Goal: Task Accomplishment & Management: Manage account settings

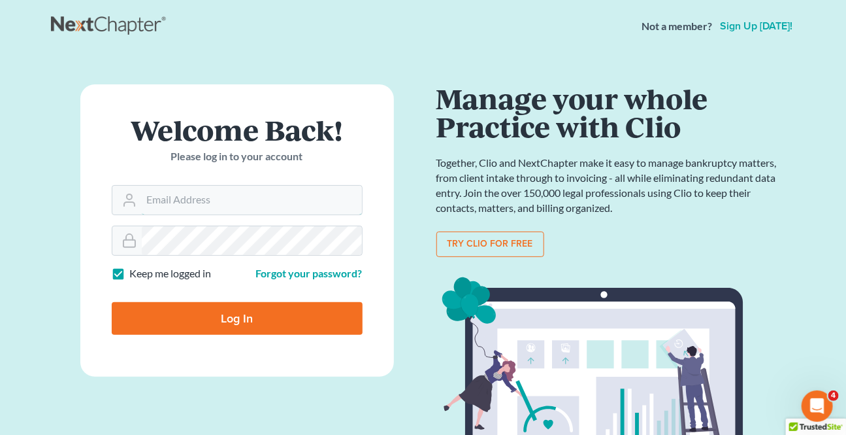
type input "[EMAIL_ADDRESS][DOMAIN_NAME]"
click at [265, 323] on input "Log In" at bounding box center [237, 318] width 251 height 33
type input "Thinking..."
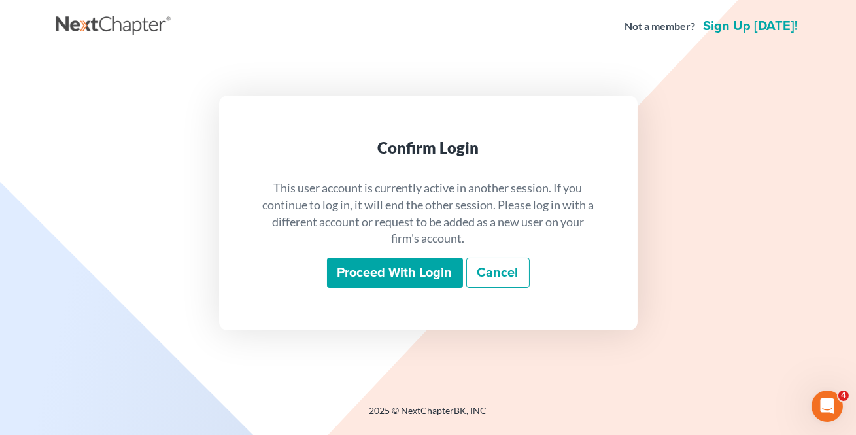
click at [357, 269] on input "Proceed with login" at bounding box center [395, 273] width 136 height 30
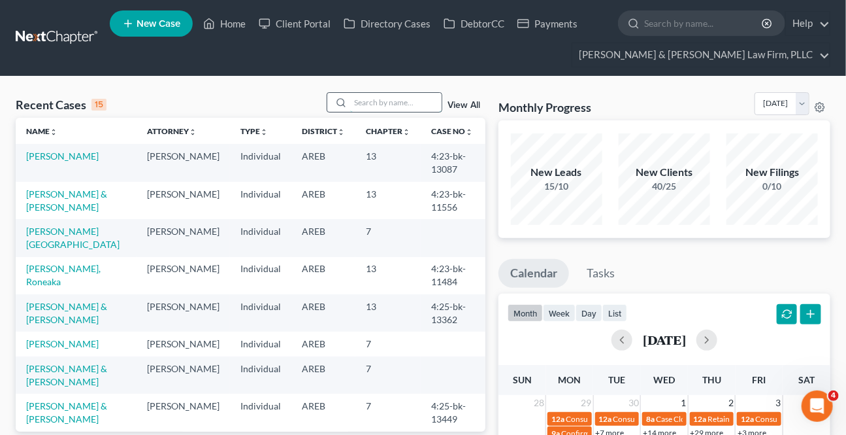
click at [375, 107] on input "search" at bounding box center [396, 102] width 92 height 19
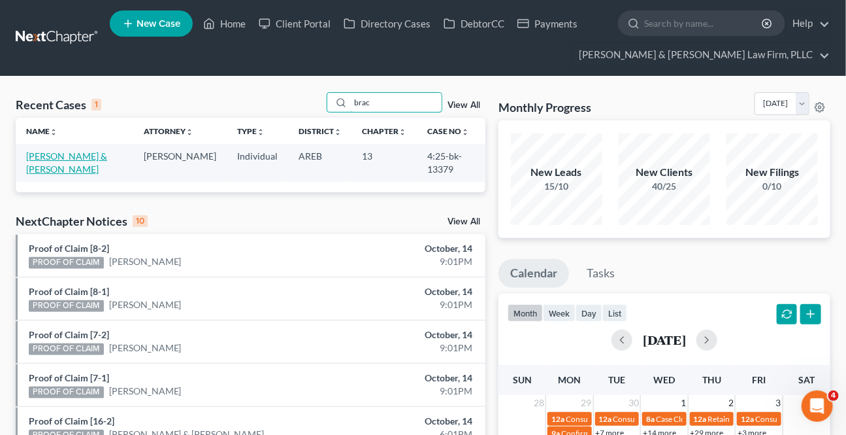
type input "brac"
click at [71, 159] on link "[PERSON_NAME] & [PERSON_NAME]" at bounding box center [66, 162] width 81 height 24
select select "2"
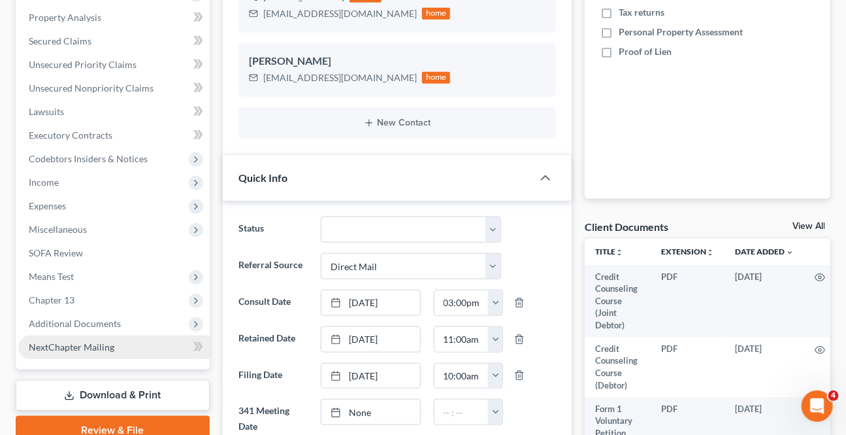
scroll to position [297, 0]
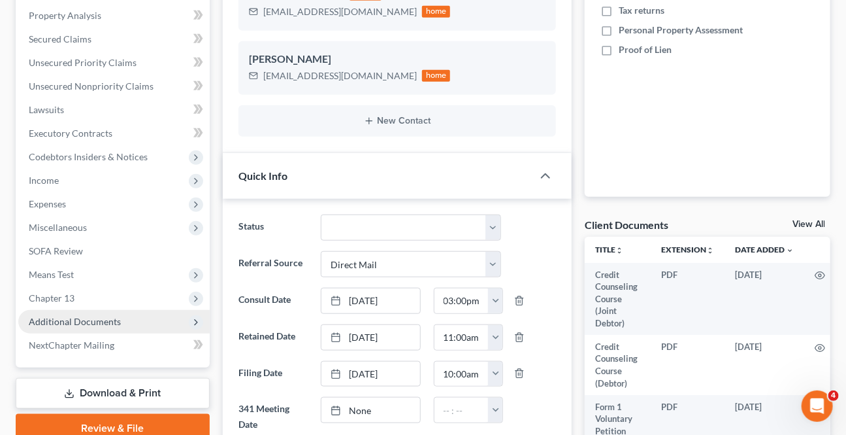
click at [81, 316] on span "Additional Documents" at bounding box center [75, 321] width 92 height 11
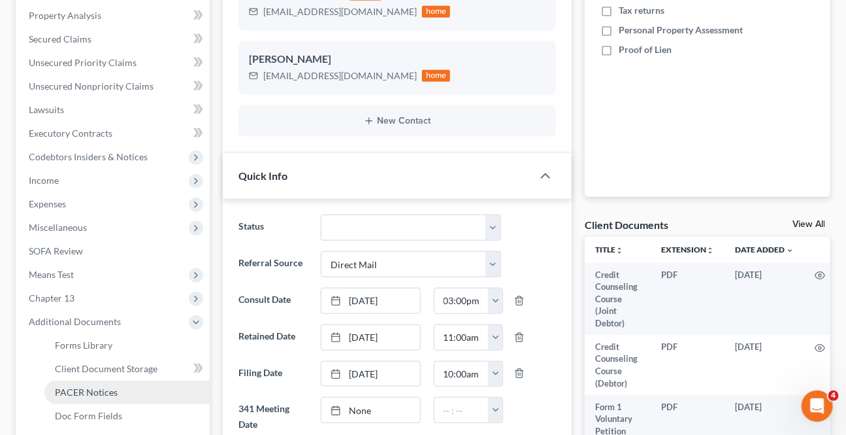
click at [75, 389] on span "PACER Notices" at bounding box center [86, 391] width 63 height 11
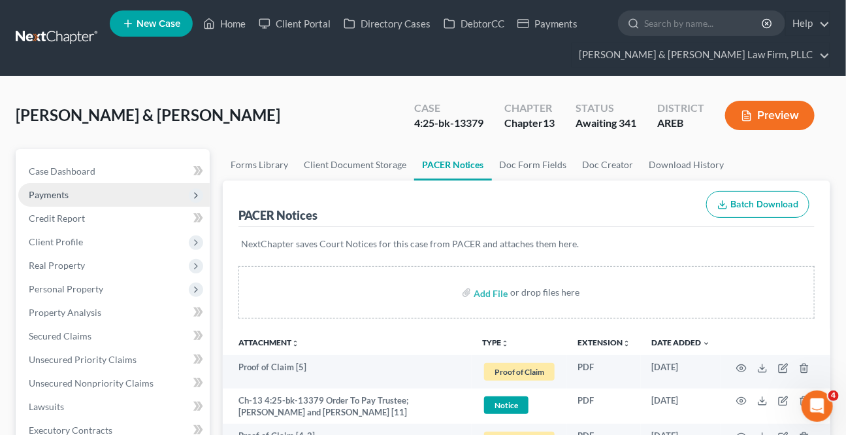
click at [61, 184] on span "Payments" at bounding box center [114, 195] width 192 height 24
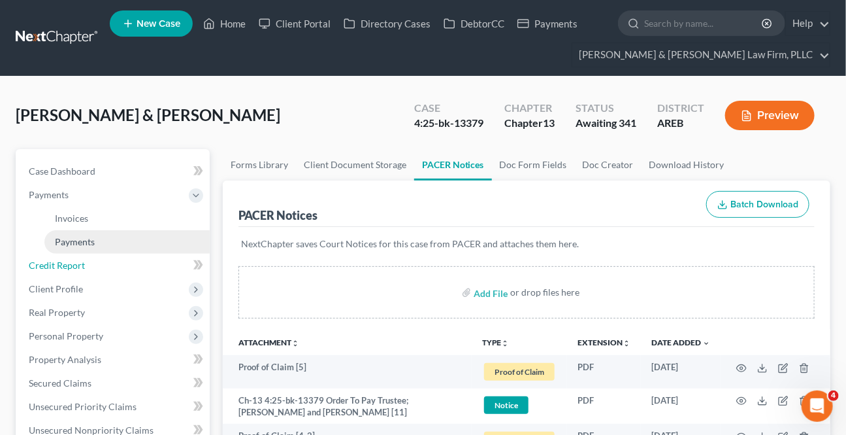
click at [78, 254] on link "Credit Report" at bounding box center [114, 266] width 192 height 24
click at [76, 242] on span "Payments" at bounding box center [75, 241] width 40 height 11
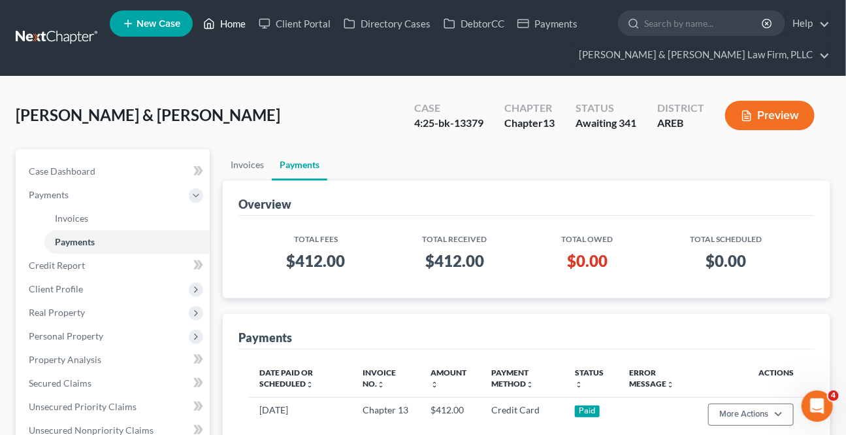
drag, startPoint x: 195, startPoint y: 10, endPoint x: 209, endPoint y: 24, distance: 19.9
click at [201, 18] on ul "New Case Home Client Portal Directory Cases DebtorCC Payments - No Result - See…" at bounding box center [470, 38] width 721 height 63
click at [213, 26] on icon at bounding box center [209, 24] width 12 height 16
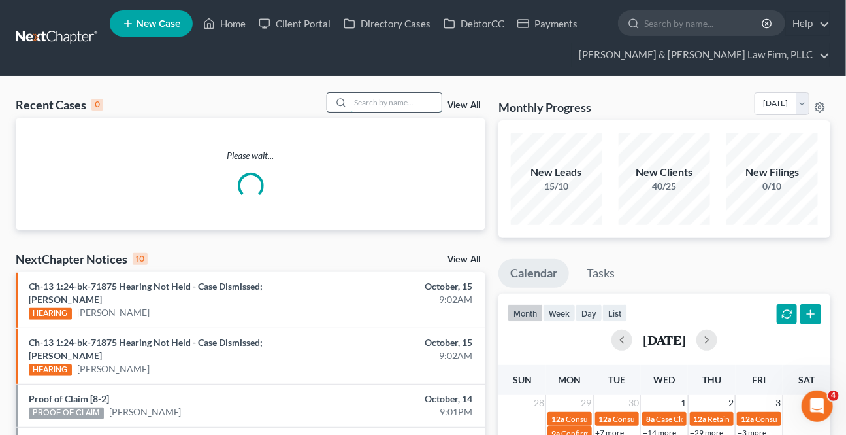
click at [373, 106] on input "search" at bounding box center [396, 102] width 92 height 19
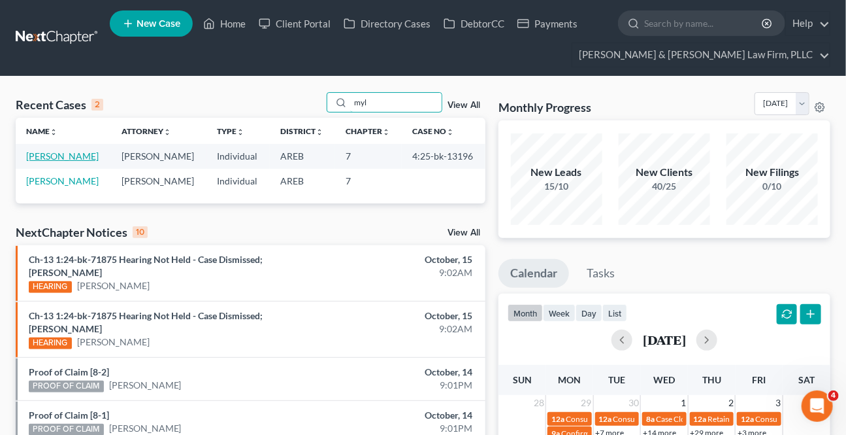
type input "myl"
click at [83, 153] on link "[PERSON_NAME]" at bounding box center [62, 155] width 73 height 11
select select "2"
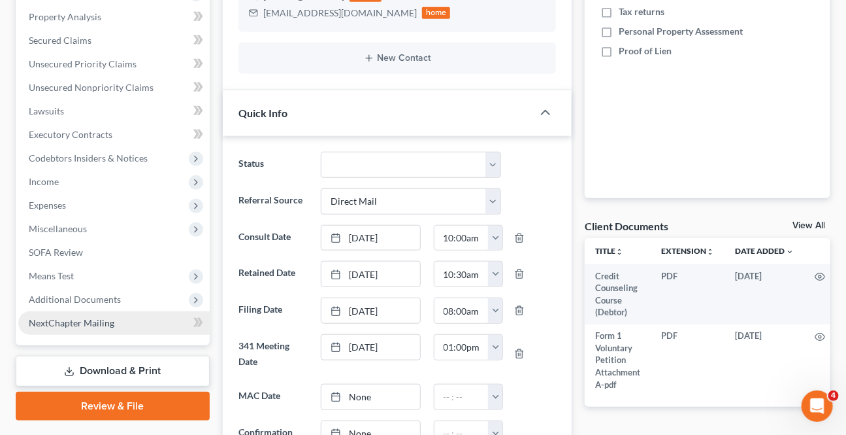
scroll to position [297, 0]
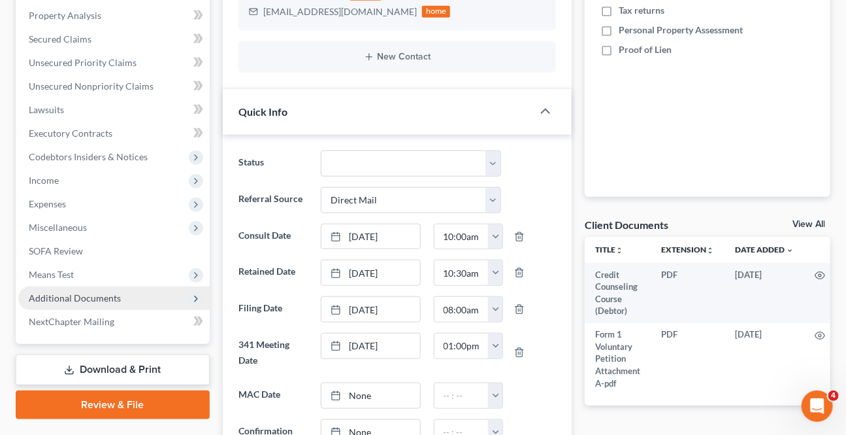
click at [92, 300] on span "Additional Documents" at bounding box center [75, 297] width 92 height 11
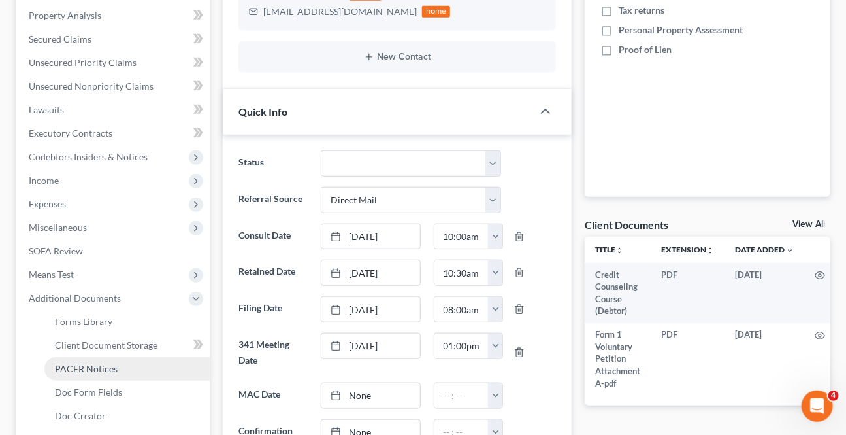
click at [85, 360] on link "PACER Notices" at bounding box center [126, 369] width 165 height 24
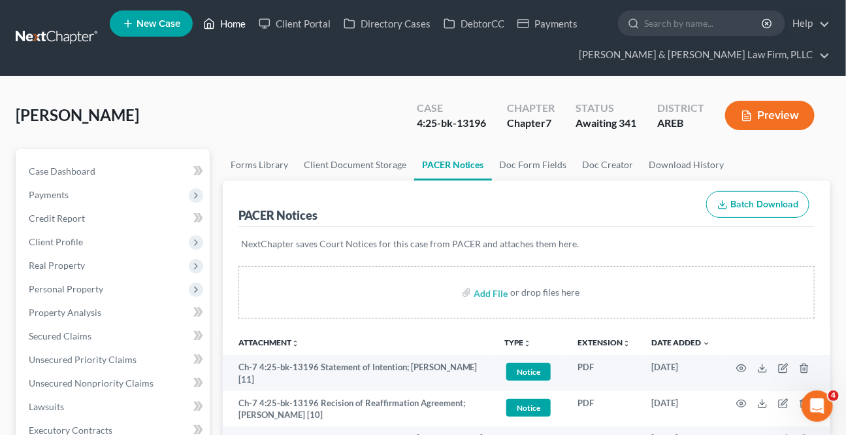
click at [224, 26] on link "Home" at bounding box center [225, 24] width 56 height 24
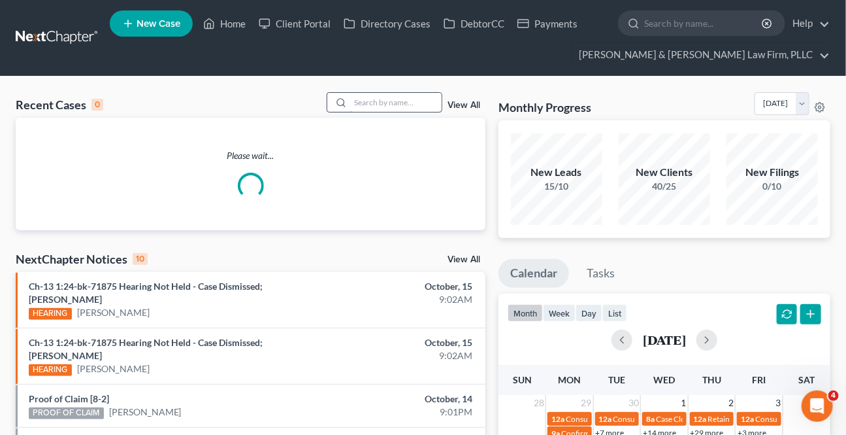
click at [376, 106] on input "search" at bounding box center [396, 102] width 92 height 19
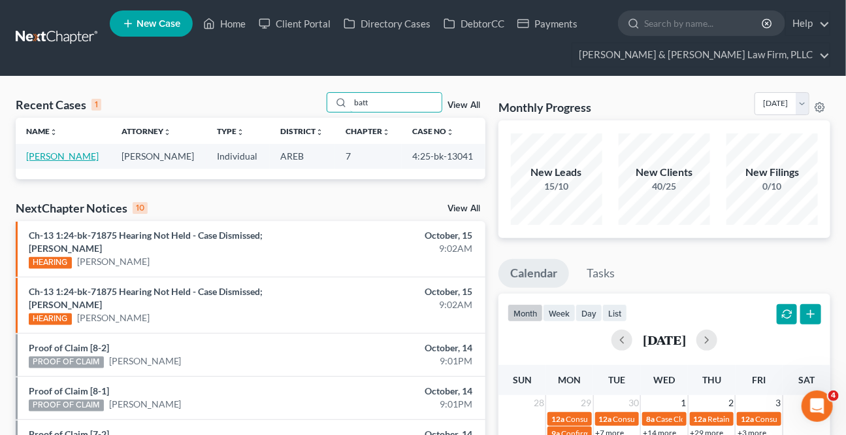
type input "batt"
click at [72, 154] on link "[PERSON_NAME]" at bounding box center [62, 155] width 73 height 11
select select "6"
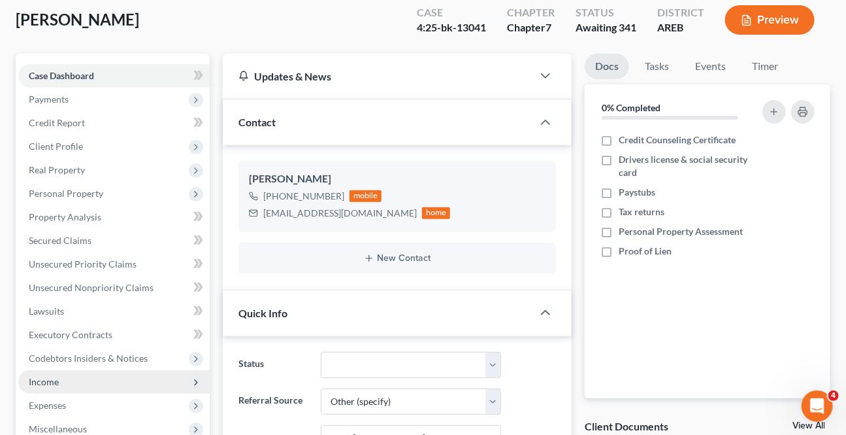
scroll to position [237, 0]
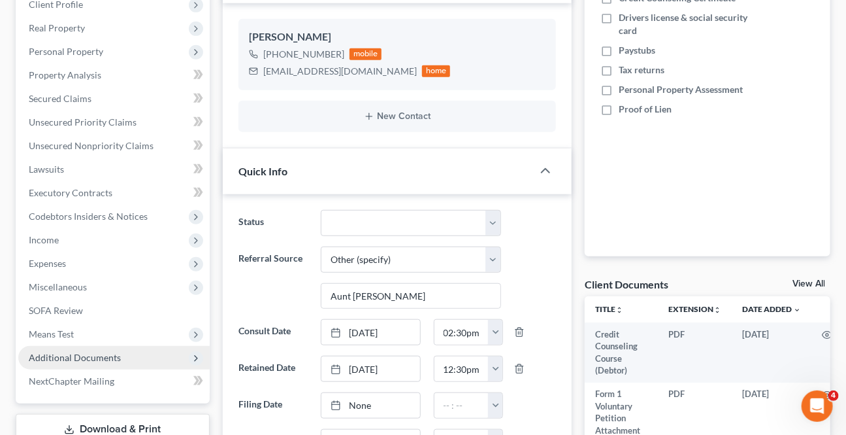
click at [79, 347] on span "Additional Documents" at bounding box center [114, 358] width 192 height 24
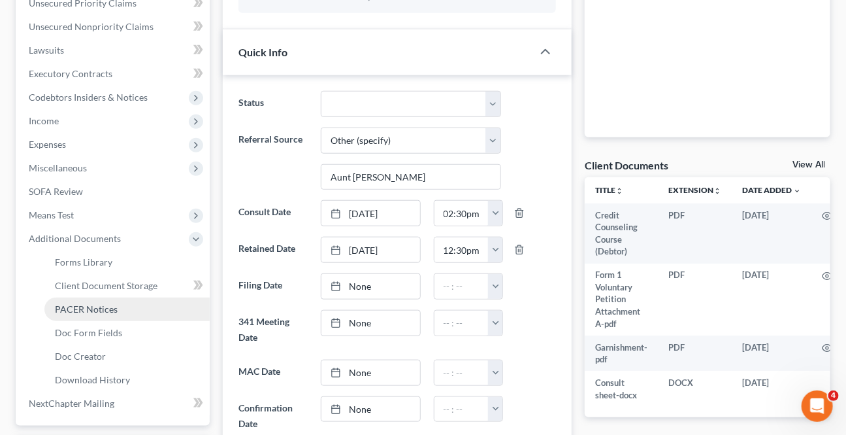
click at [97, 303] on span "PACER Notices" at bounding box center [86, 308] width 63 height 11
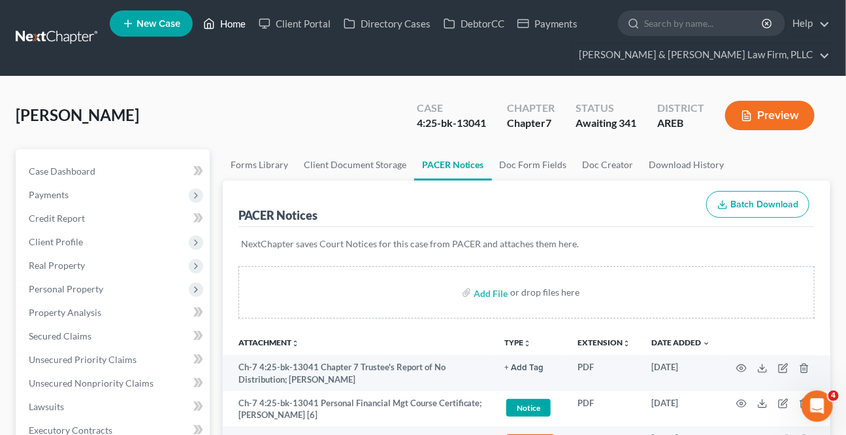
click at [217, 26] on link "Home" at bounding box center [225, 24] width 56 height 24
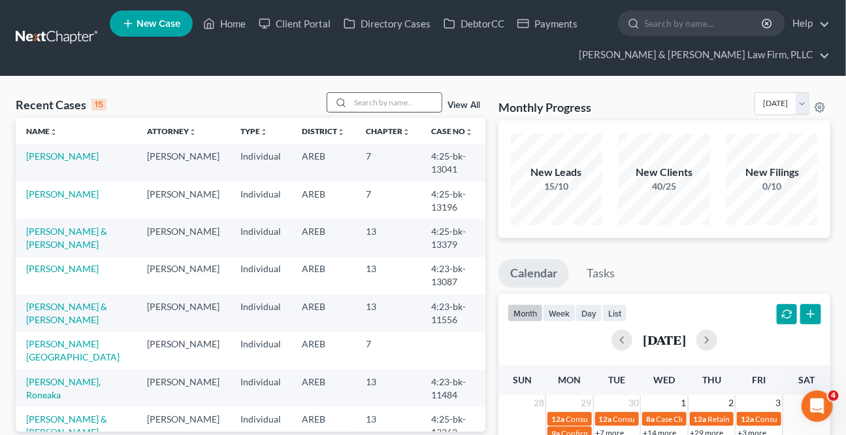
click at [386, 108] on input "search" at bounding box center [396, 102] width 92 height 19
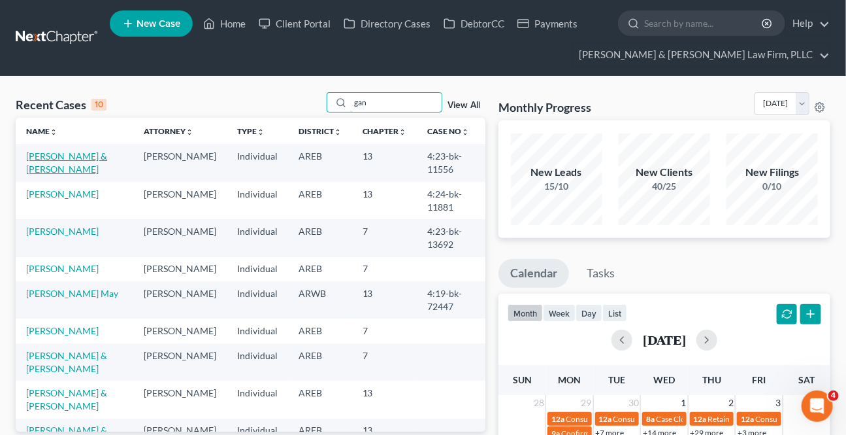
type input "gan"
click at [69, 160] on link "[PERSON_NAME] & [PERSON_NAME]" at bounding box center [66, 162] width 81 height 24
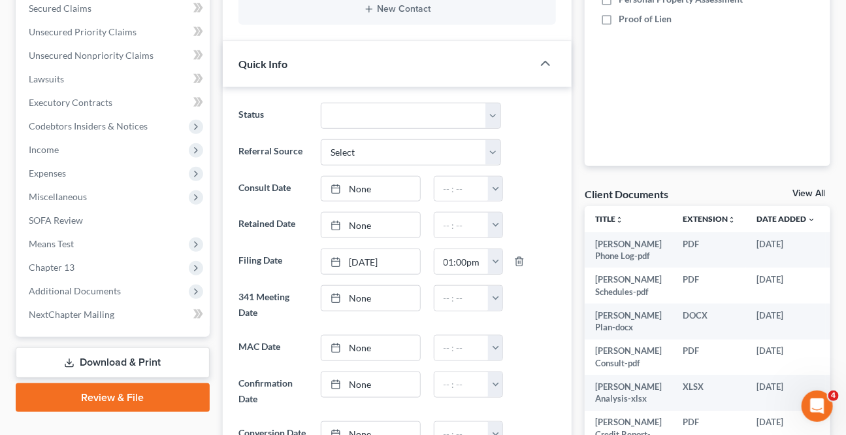
scroll to position [356, 0]
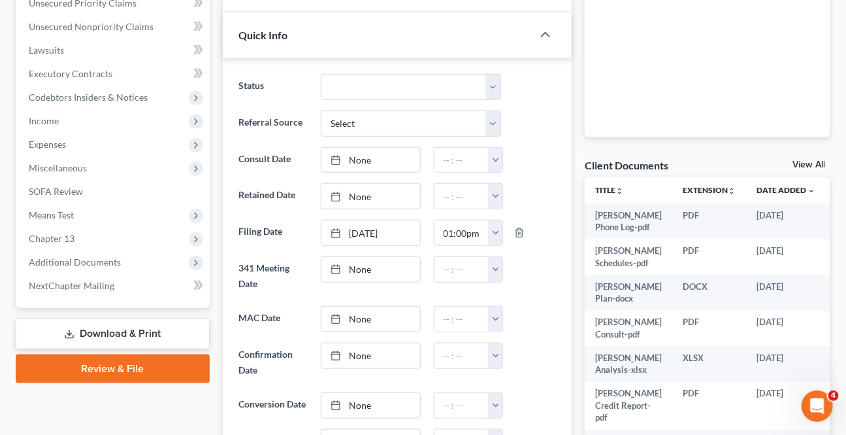
click at [105, 336] on link "Download & Print" at bounding box center [113, 333] width 194 height 31
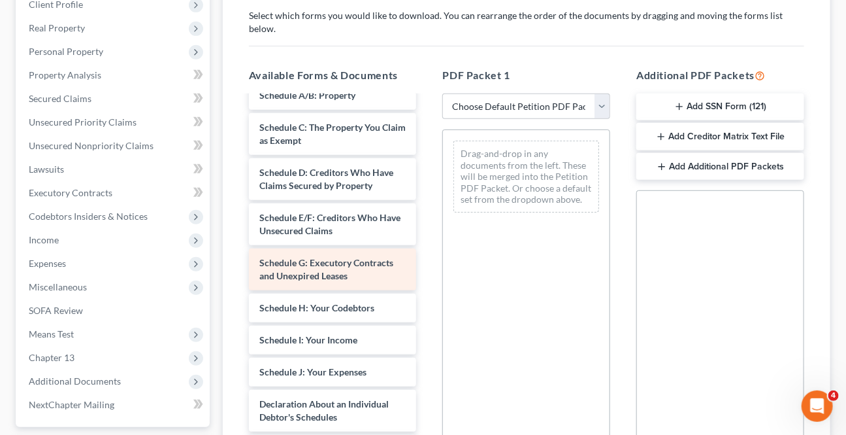
scroll to position [356, 0]
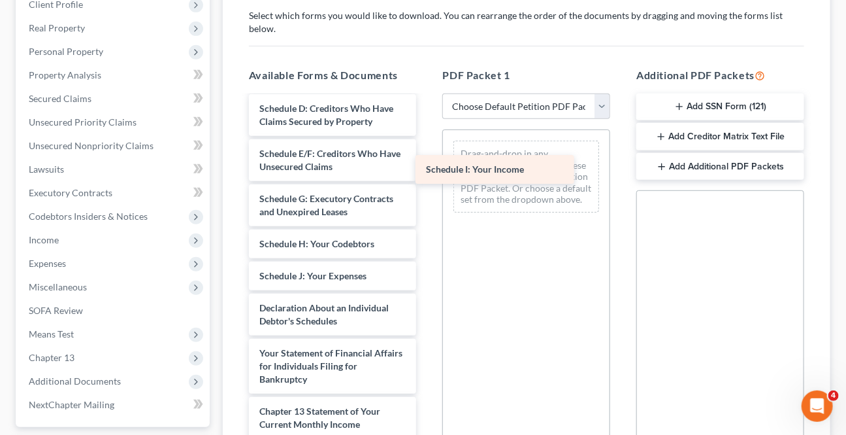
drag, startPoint x: 310, startPoint y: 240, endPoint x: 486, endPoint y: 163, distance: 192.6
click at [427, 163] on div "Schedule I: Your Income [PERSON_NAME] Phone Log-pdf [PERSON_NAME] Schedules-pdf…" at bounding box center [333, 173] width 189 height 865
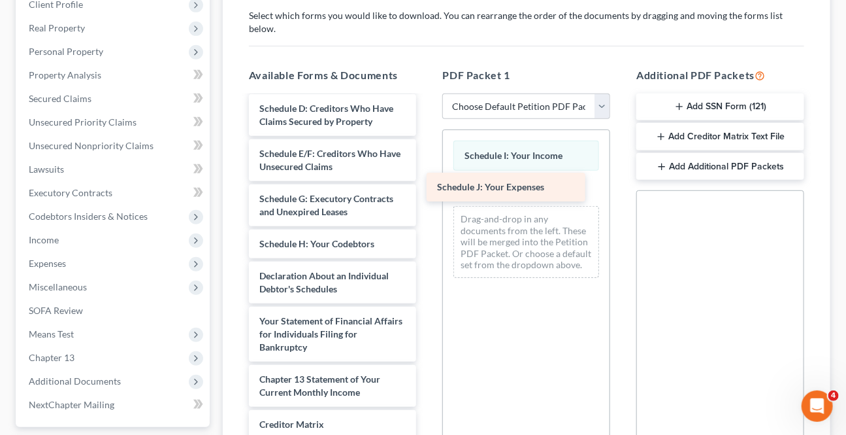
drag, startPoint x: 292, startPoint y: 240, endPoint x: 470, endPoint y: 193, distance: 183.9
click at [427, 193] on div "Schedule J: Your Expenses [PERSON_NAME] Phone Log-pdf [PERSON_NAME] Schedules-p…" at bounding box center [333, 157] width 189 height 833
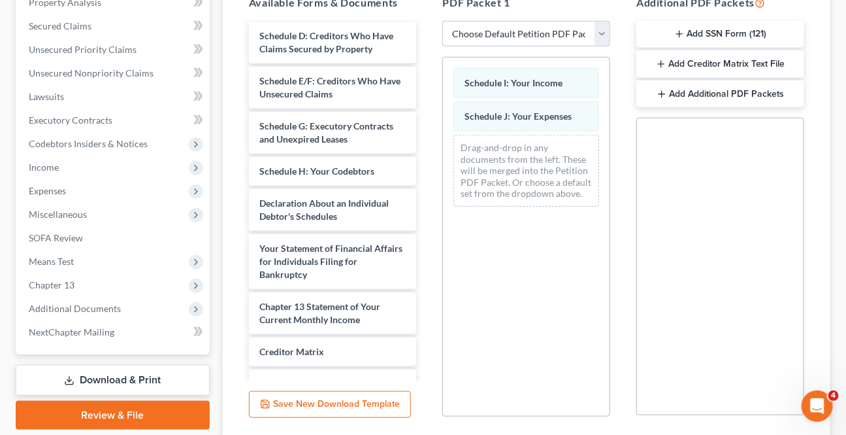
scroll to position [395, 0]
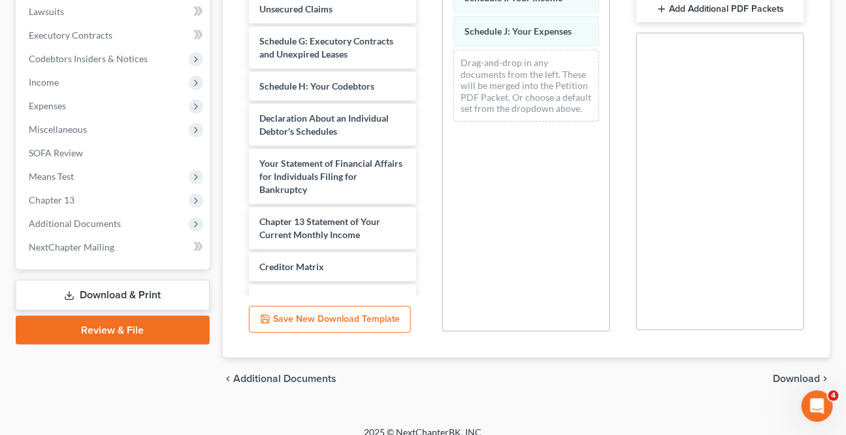
click at [777, 373] on span "Download" at bounding box center [796, 378] width 47 height 10
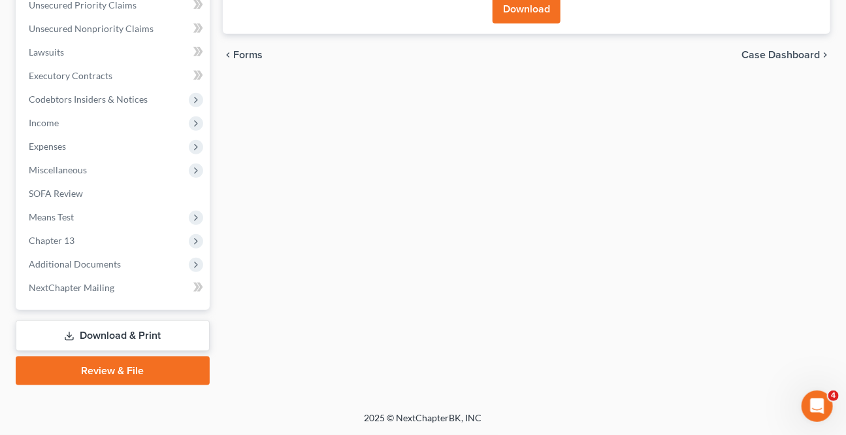
scroll to position [353, 0]
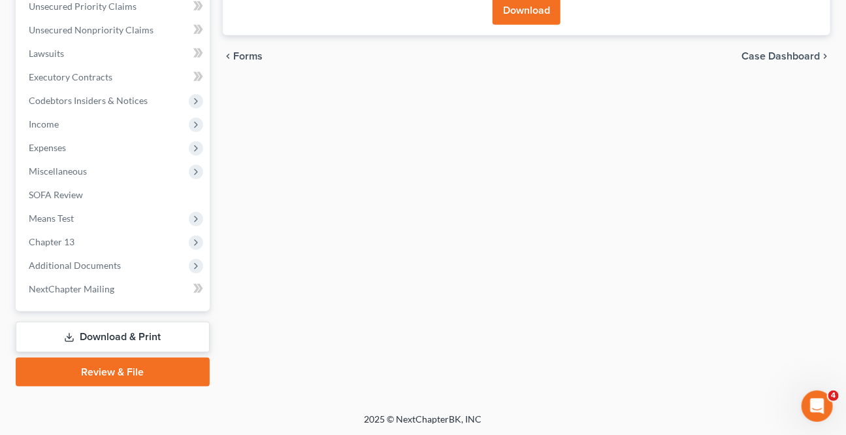
click at [527, 19] on button "Download" at bounding box center [527, 10] width 68 height 29
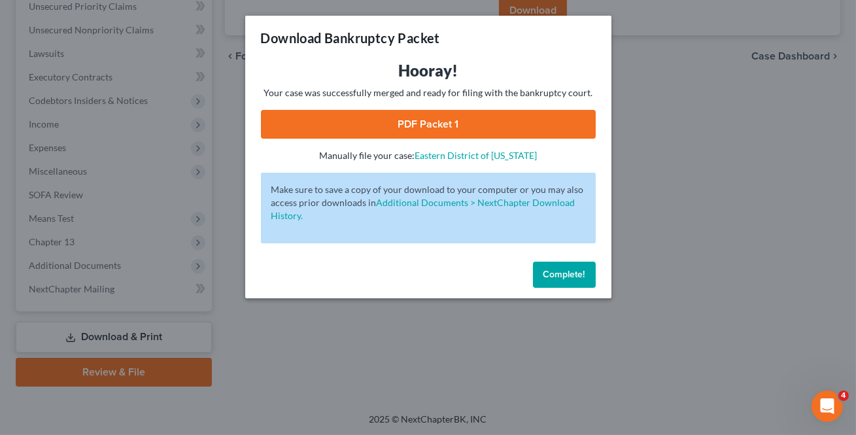
click at [521, 132] on link "PDF Packet 1" at bounding box center [428, 124] width 335 height 29
drag, startPoint x: 582, startPoint y: 293, endPoint x: 571, endPoint y: 277, distance: 18.9
click at [581, 289] on div "Complete!" at bounding box center [428, 277] width 366 height 42
click at [569, 277] on span "Complete!" at bounding box center [564, 274] width 42 height 11
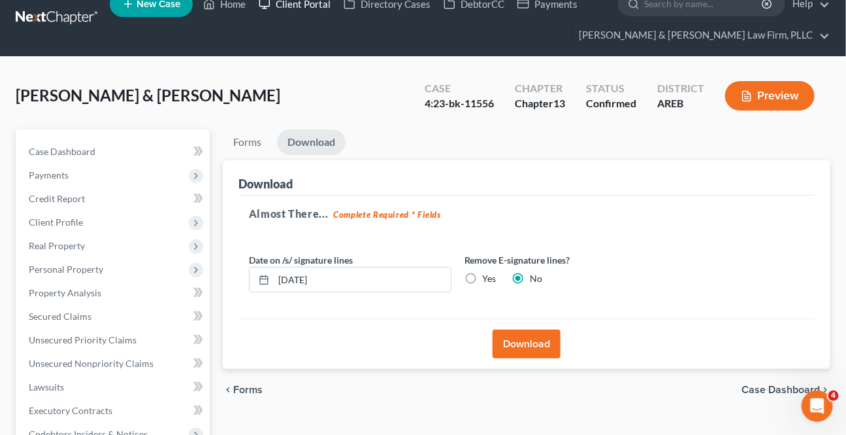
scroll to position [0, 0]
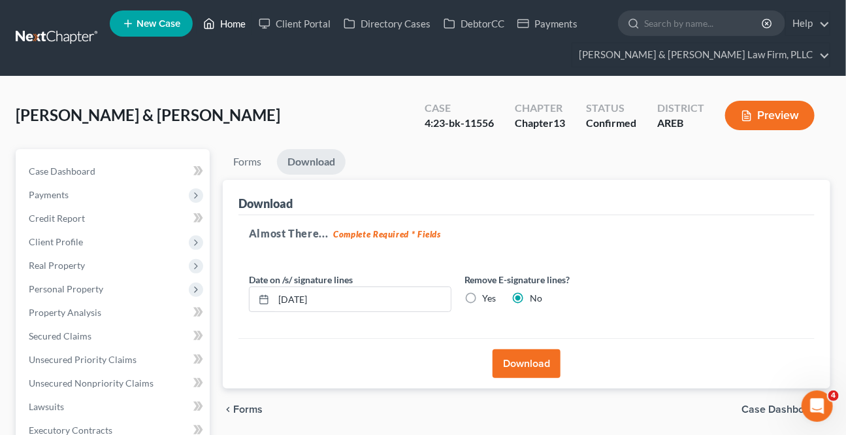
click at [217, 15] on link "Home" at bounding box center [225, 24] width 56 height 24
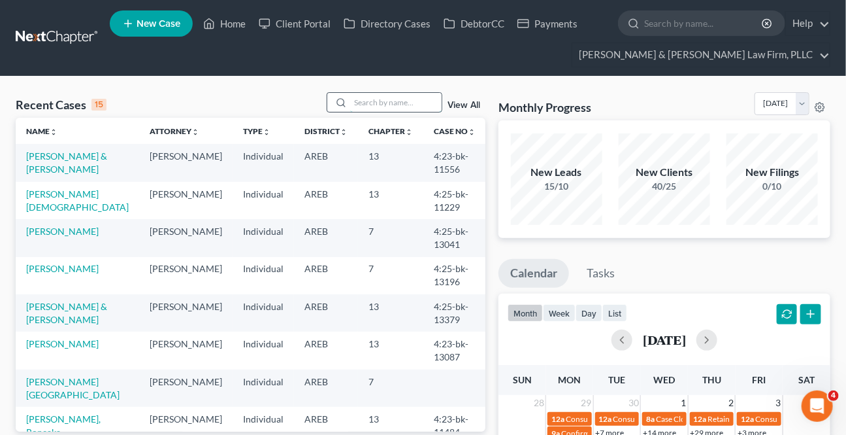
click at [384, 101] on input "search" at bounding box center [396, 102] width 92 height 19
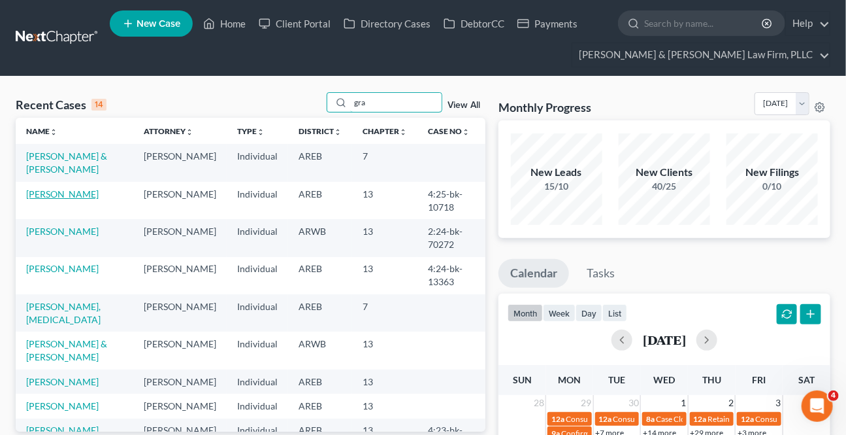
type input "gra"
click at [61, 188] on link "[PERSON_NAME]" at bounding box center [62, 193] width 73 height 11
select select "2"
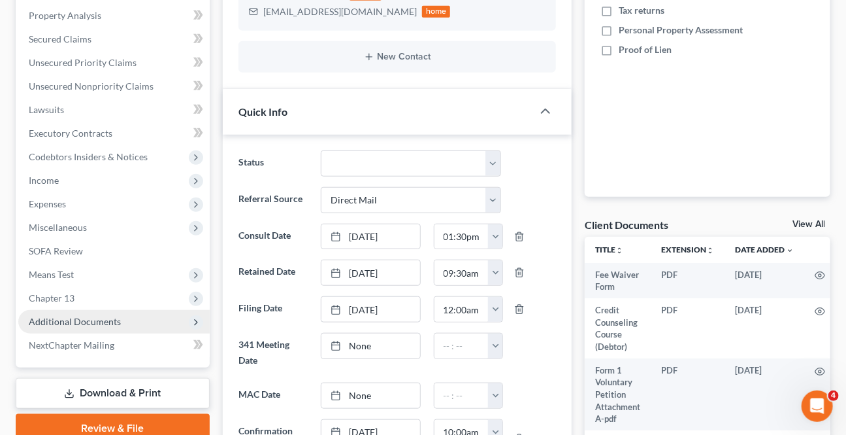
scroll to position [79, 0]
click at [52, 325] on span "Additional Documents" at bounding box center [75, 321] width 92 height 11
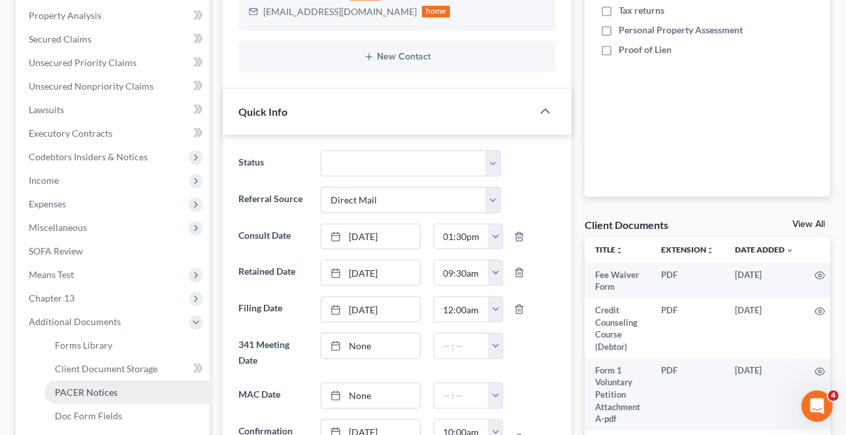
click at [72, 387] on span "PACER Notices" at bounding box center [86, 391] width 63 height 11
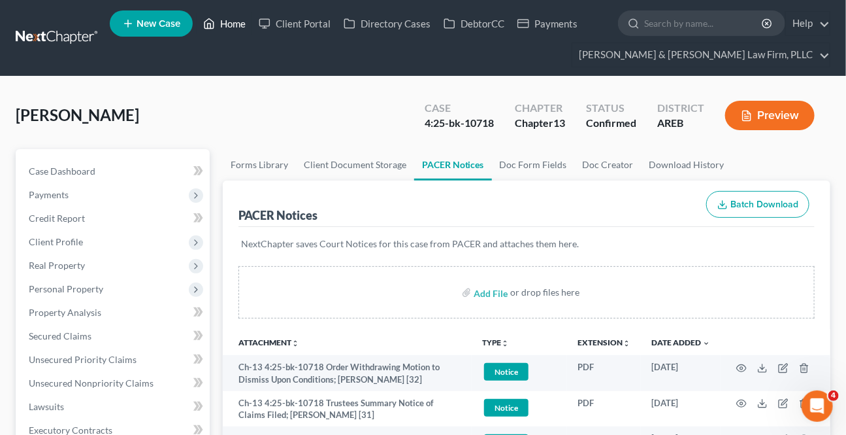
click at [230, 22] on link "Home" at bounding box center [225, 24] width 56 height 24
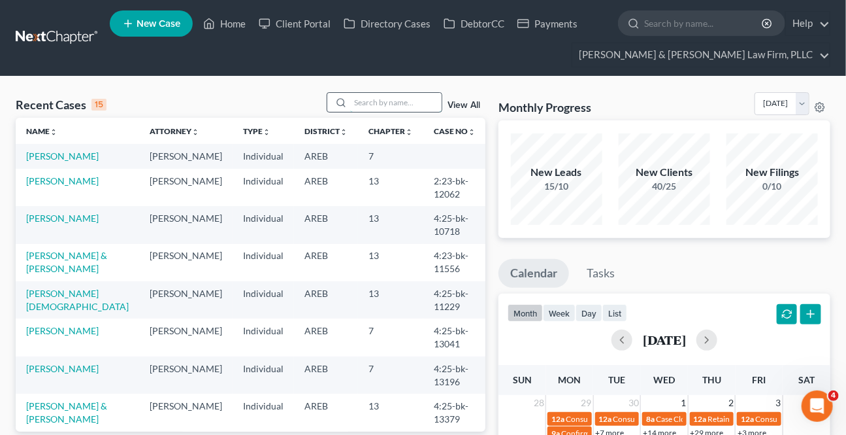
click at [376, 105] on input "search" at bounding box center [396, 102] width 92 height 19
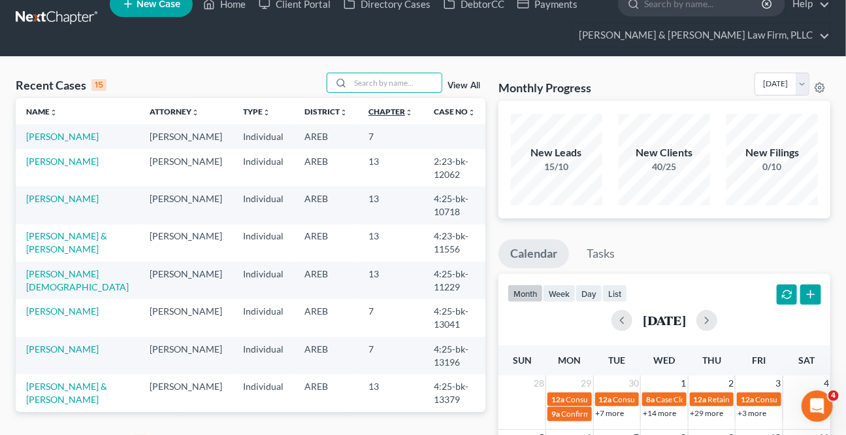
scroll to position [20, 0]
click at [370, 110] on link "Chapter unfold_more expand_more expand_less" at bounding box center [391, 112] width 44 height 10
click at [369, 114] on link "Chapter unfold_more expand_more expand_less" at bounding box center [392, 112] width 46 height 10
click at [407, 76] on input "search" at bounding box center [396, 82] width 92 height 19
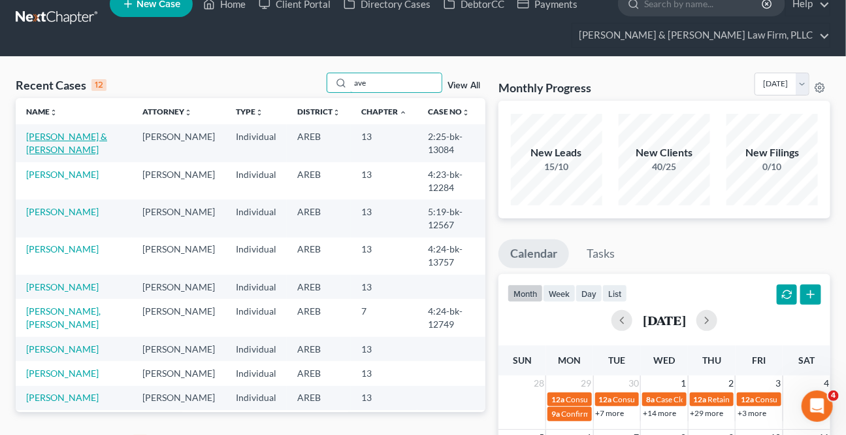
type input "ave"
click at [54, 137] on link "[PERSON_NAME] & [PERSON_NAME]" at bounding box center [66, 143] width 81 height 24
select select "0"
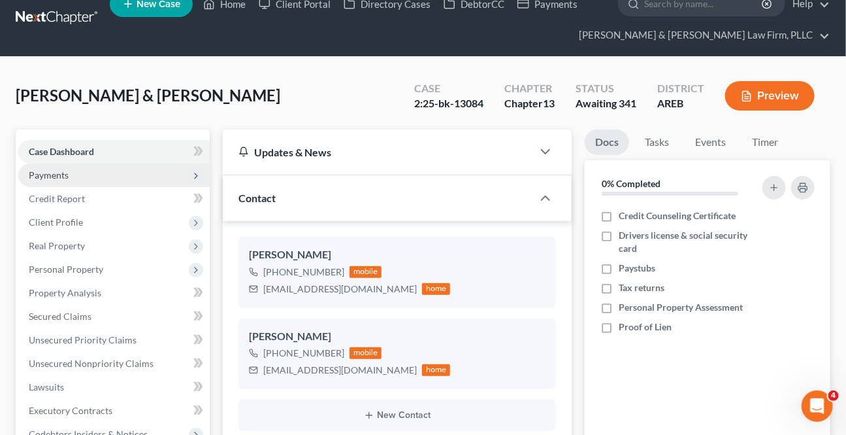
click at [38, 187] on span "Payments" at bounding box center [114, 175] width 192 height 24
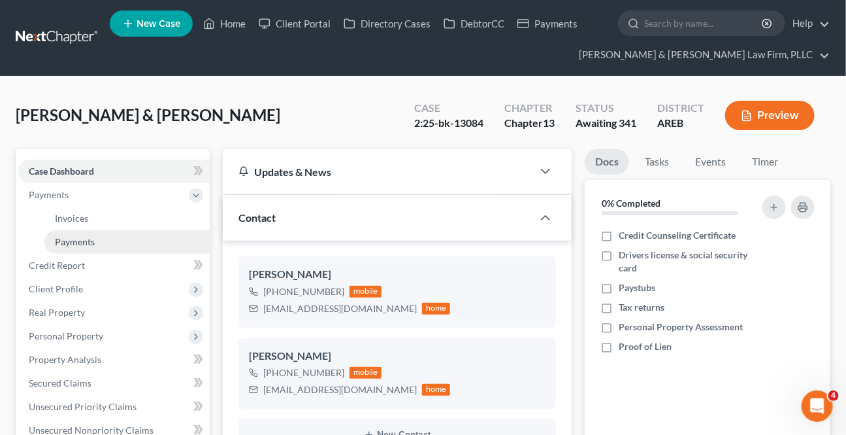
click at [61, 233] on link "Payments" at bounding box center [126, 242] width 165 height 24
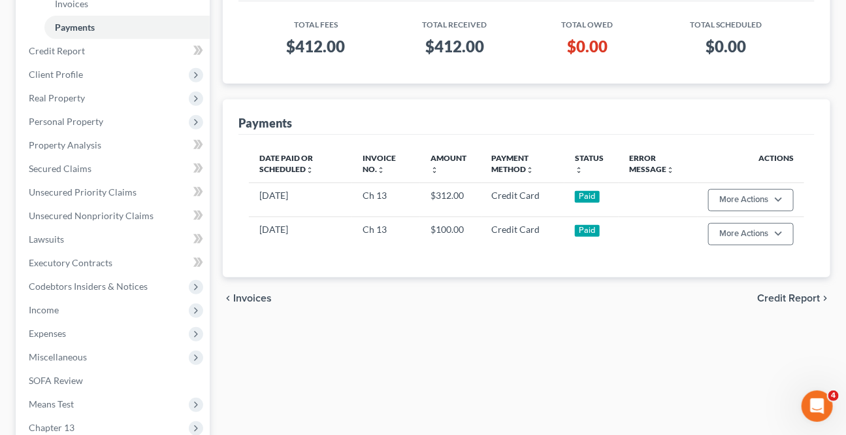
scroll to position [399, 0]
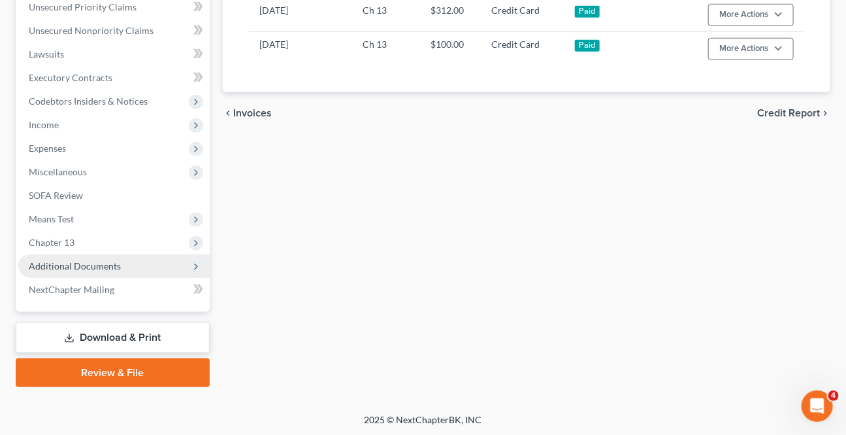
click at [80, 261] on span "Additional Documents" at bounding box center [75, 265] width 92 height 11
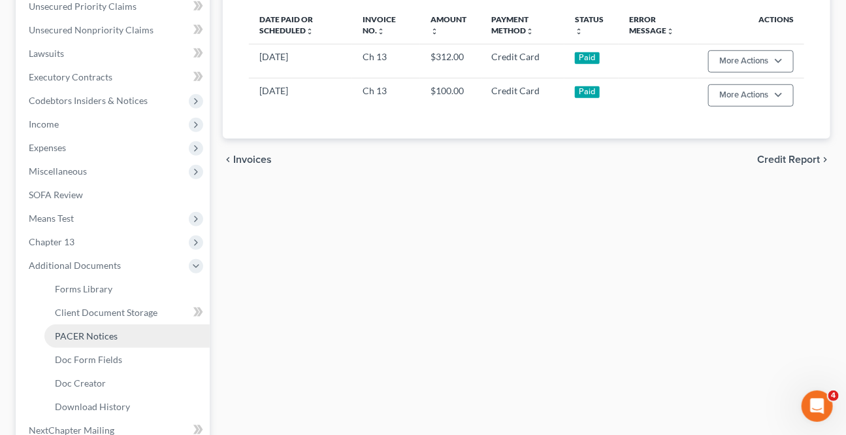
click at [85, 324] on link "PACER Notices" at bounding box center [126, 336] width 165 height 24
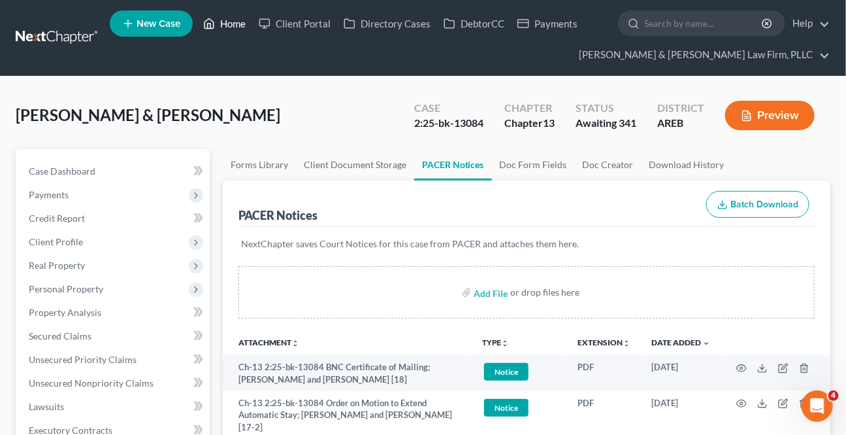
click at [233, 20] on link "Home" at bounding box center [225, 24] width 56 height 24
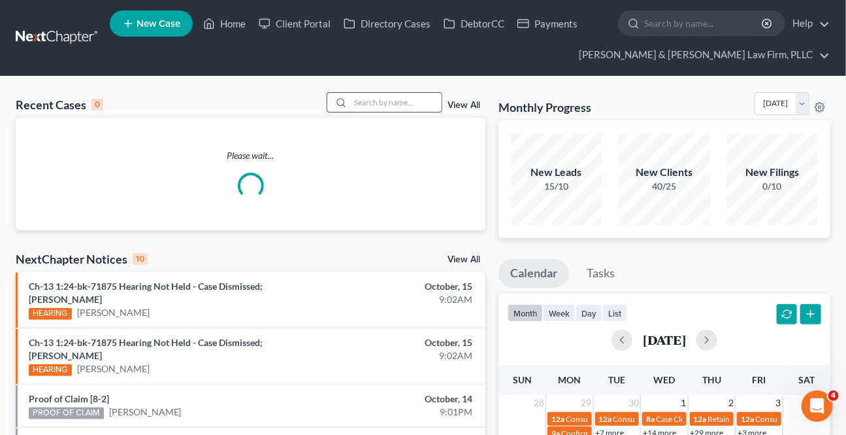
click at [409, 94] on input "search" at bounding box center [396, 102] width 92 height 19
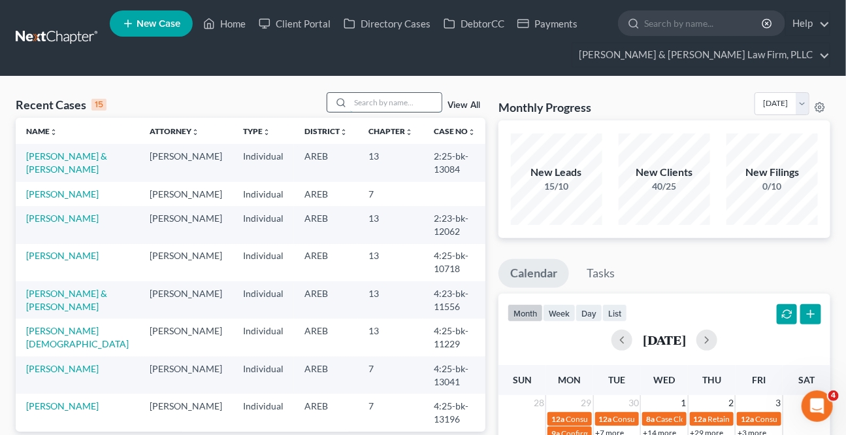
click at [375, 105] on input "search" at bounding box center [396, 102] width 92 height 19
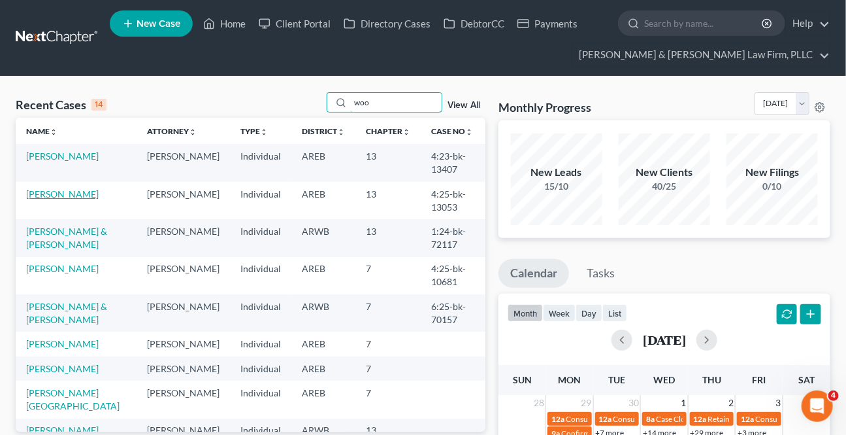
type input "woo"
click at [53, 194] on link "[PERSON_NAME]" at bounding box center [62, 193] width 73 height 11
select select "4"
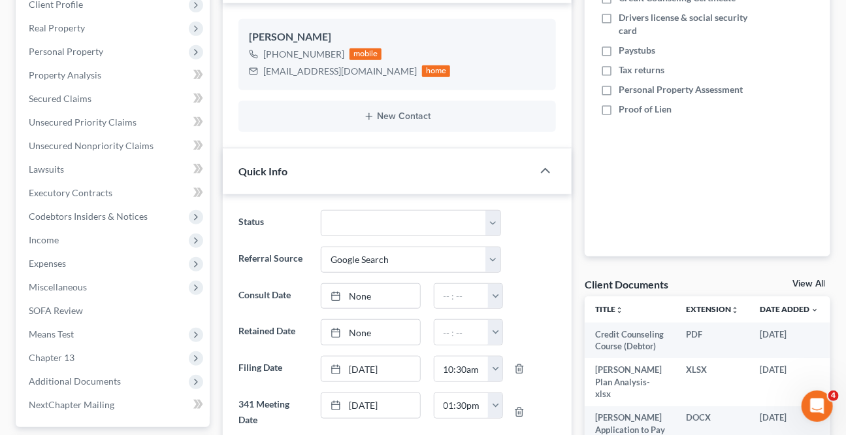
scroll to position [416, 0]
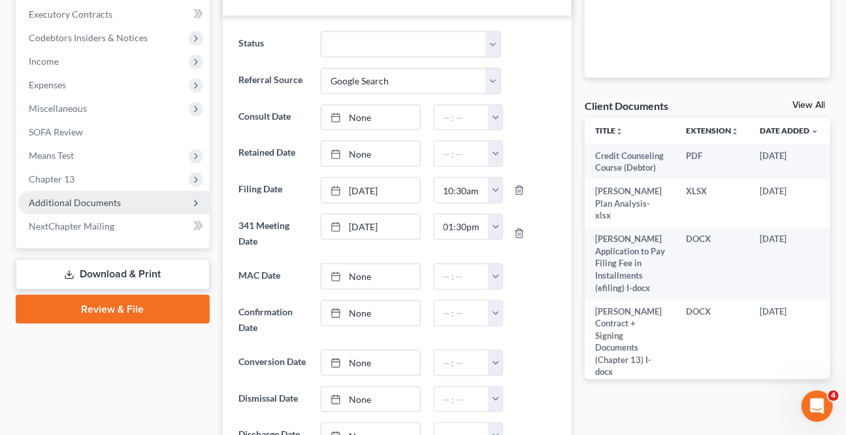
click at [83, 200] on span "Additional Documents" at bounding box center [75, 202] width 92 height 11
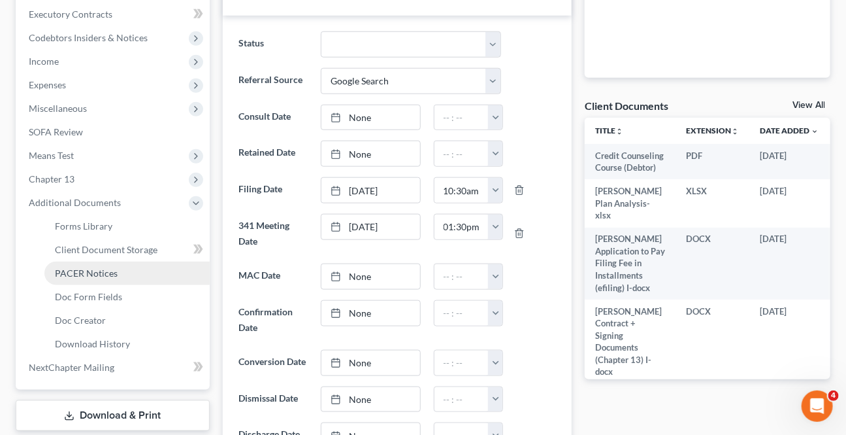
click at [97, 278] on link "PACER Notices" at bounding box center [126, 273] width 165 height 24
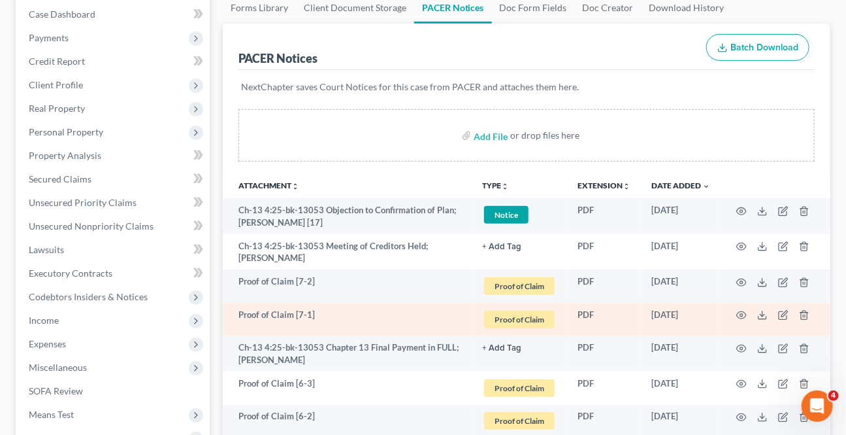
scroll to position [178, 0]
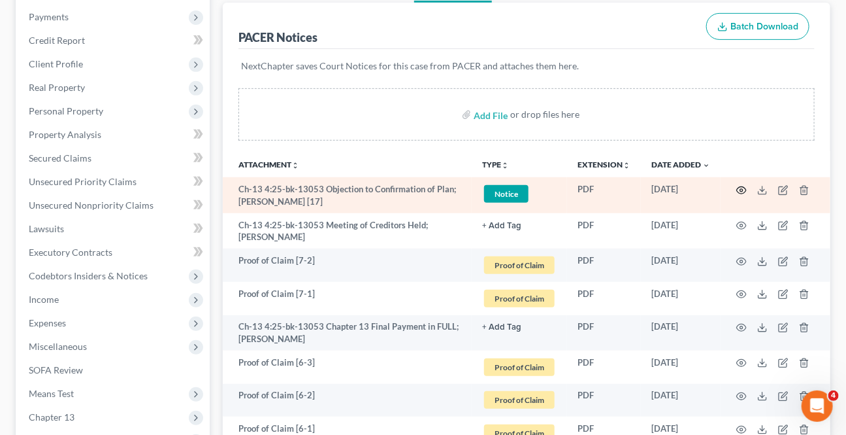
click at [739, 188] on icon "button" at bounding box center [742, 190] width 10 height 10
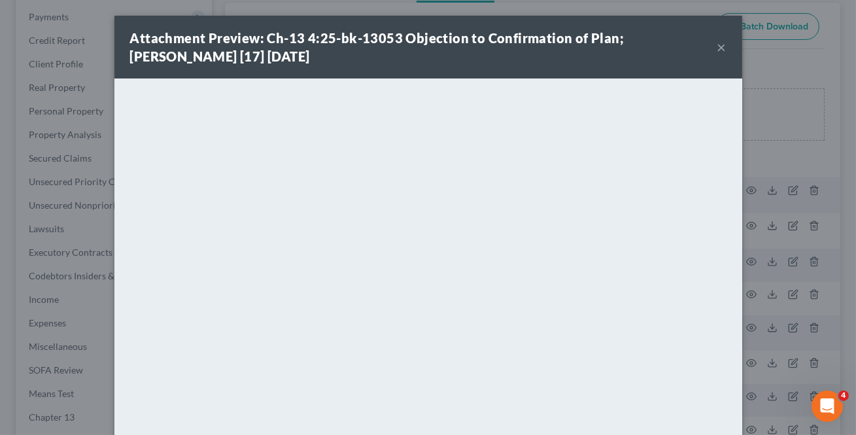
click at [717, 44] on button "×" at bounding box center [721, 47] width 9 height 16
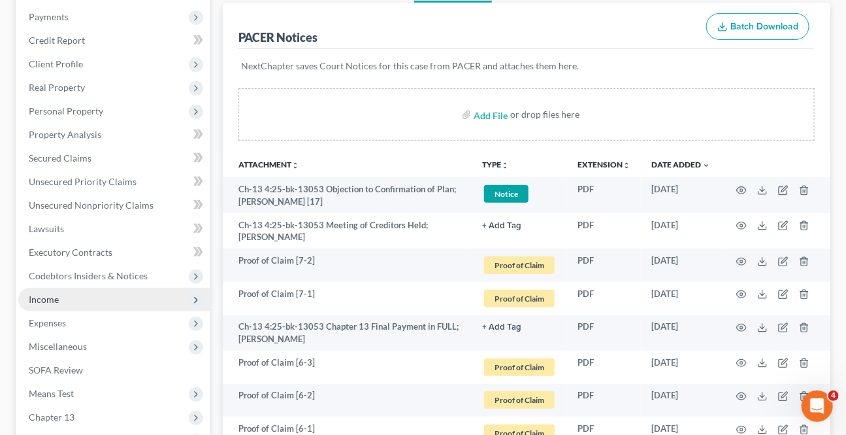
click at [69, 307] on span "Income" at bounding box center [114, 300] width 192 height 24
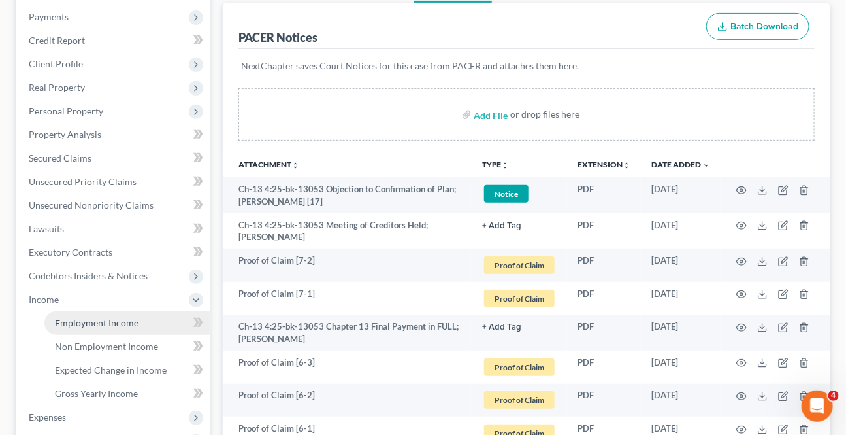
click at [76, 319] on span "Employment Income" at bounding box center [97, 322] width 84 height 11
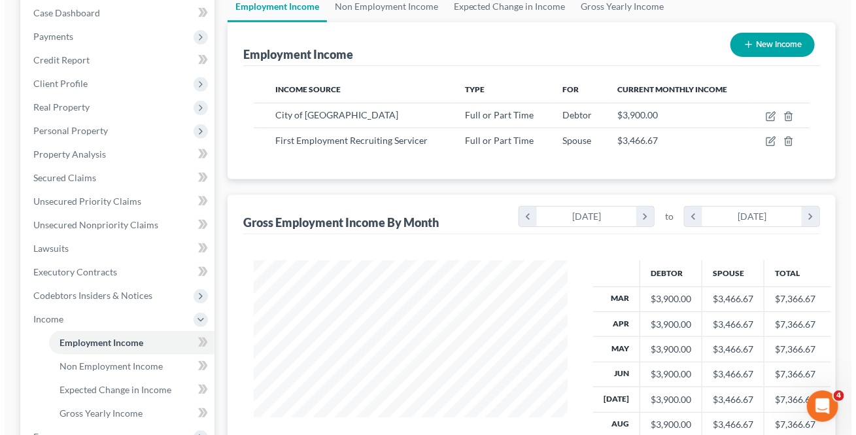
scroll to position [118, 0]
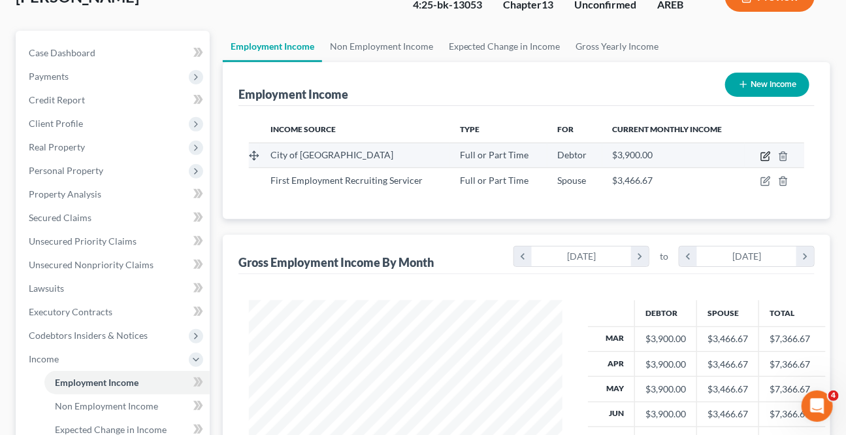
click at [765, 153] on icon "button" at bounding box center [766, 156] width 10 height 10
select select "0"
select select "2"
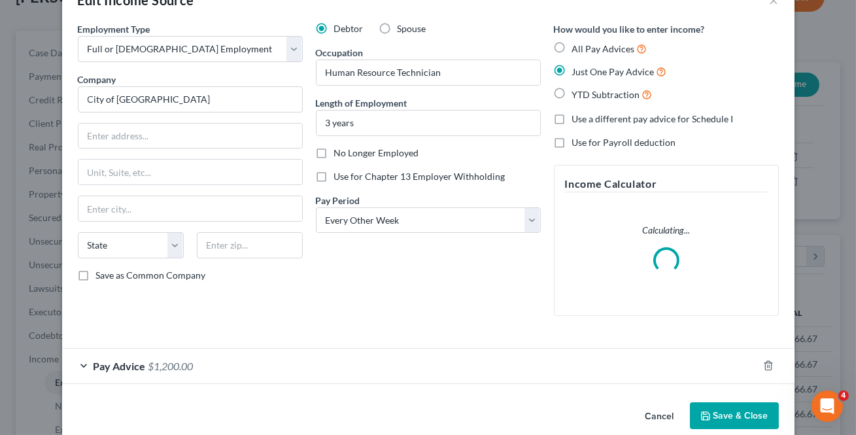
scroll to position [58, 0]
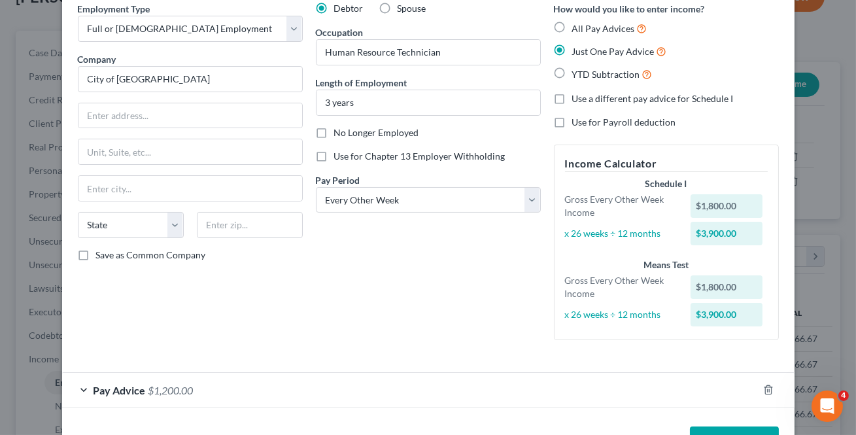
click at [147, 395] on div "Pay Advice $1,200.00" at bounding box center [409, 390] width 695 height 35
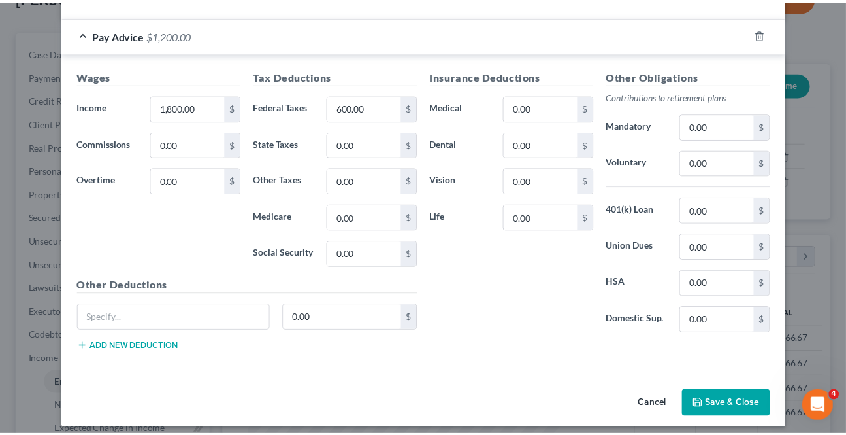
scroll to position [414, 0]
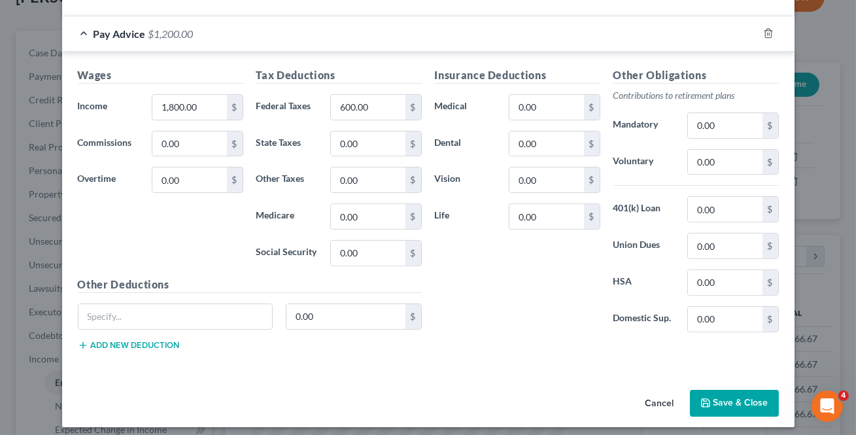
click at [646, 404] on button "Cancel" at bounding box center [660, 404] width 50 height 26
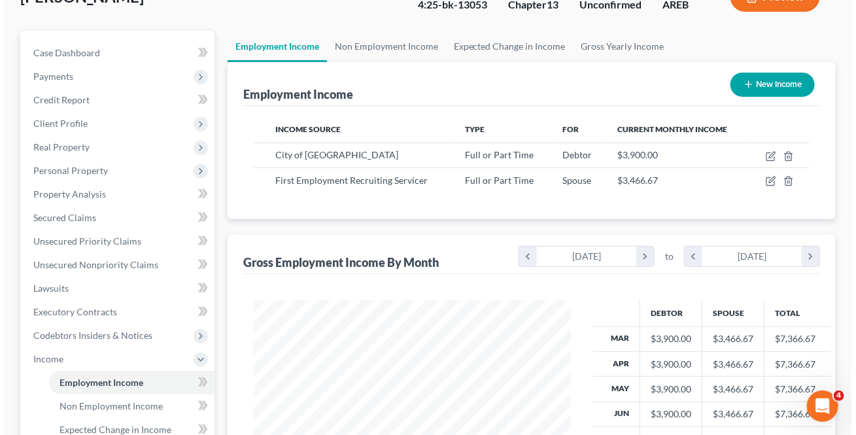
scroll to position [653390, 653285]
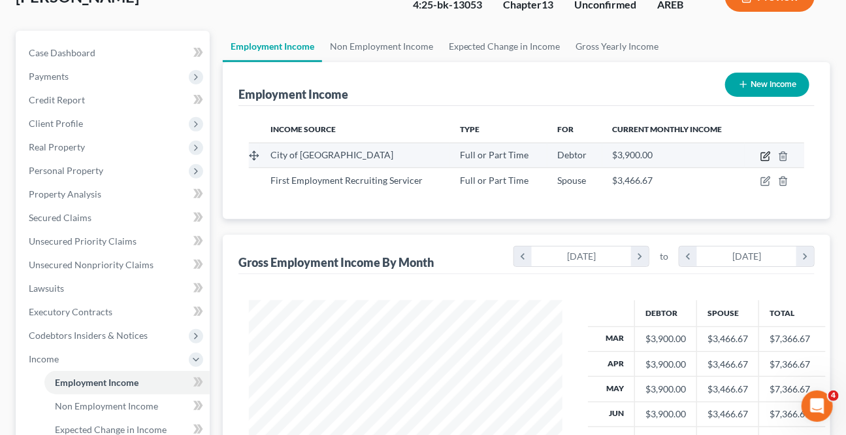
click at [771, 154] on icon "button" at bounding box center [766, 156] width 10 height 10
select select "0"
select select "2"
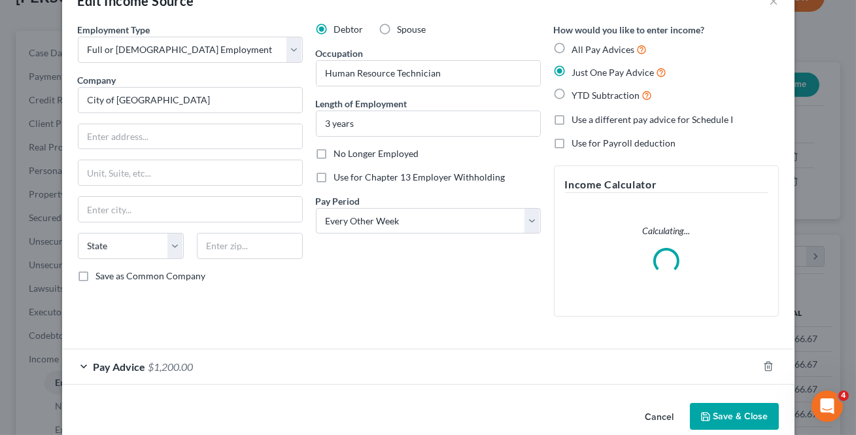
scroll to position [58, 0]
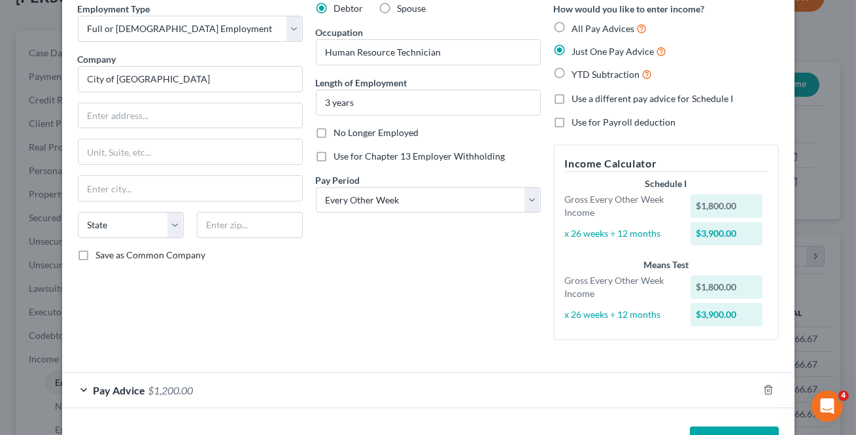
click at [141, 341] on div "Employment Type * Select Full or [DEMOGRAPHIC_DATA] Employment Self Employment …" at bounding box center [190, 176] width 238 height 348
click at [137, 392] on span "Pay Advice" at bounding box center [119, 390] width 52 height 12
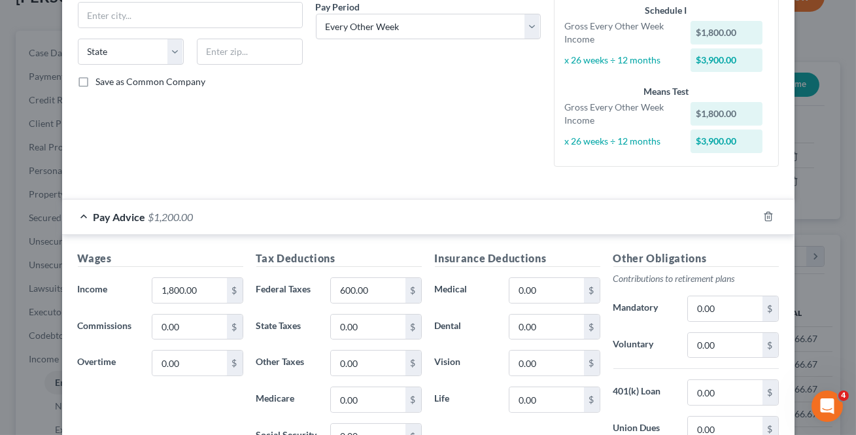
scroll to position [295, 0]
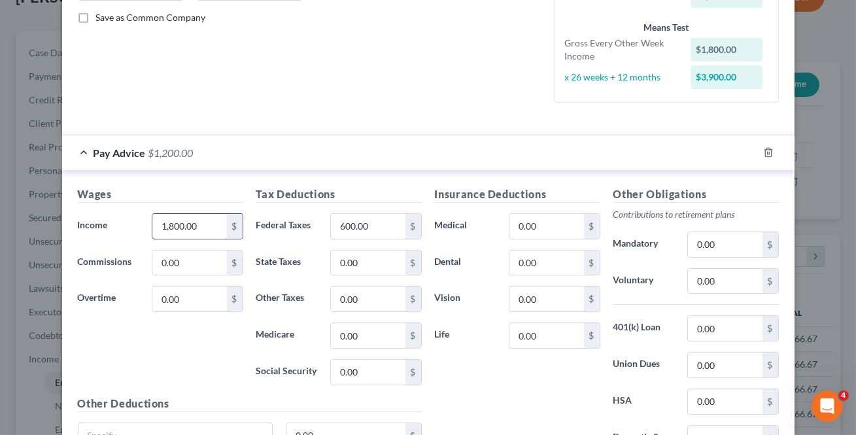
click at [216, 228] on input "1,800.00" at bounding box center [189, 226] width 74 height 25
type input "1,895.98"
type input "113.34"
type input "46.29"
type input "26.42"
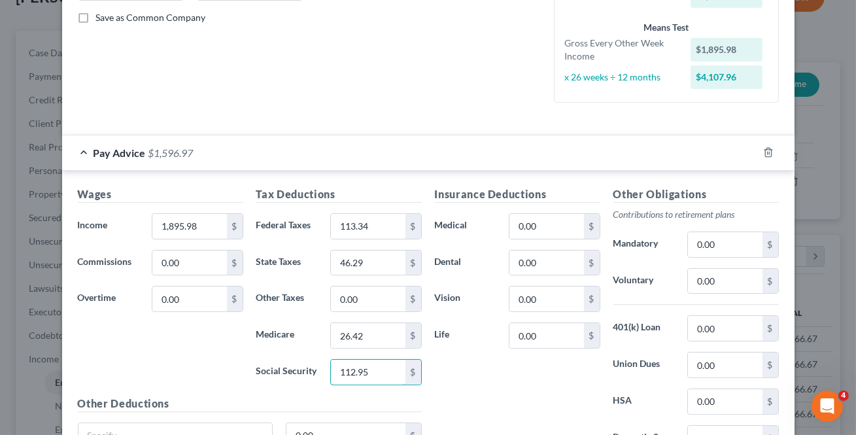
type input "112.95"
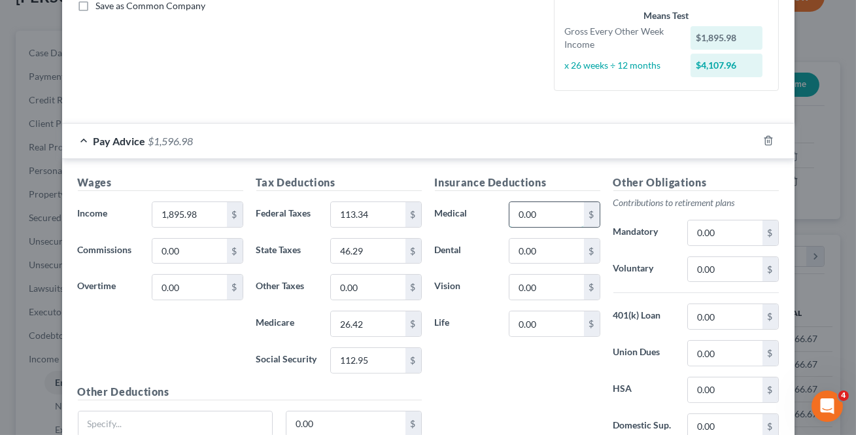
click at [531, 224] on input "0.00" at bounding box center [546, 214] width 74 height 25
type input "34.96"
type input "44.38"
type input "1"
type input "7.48"
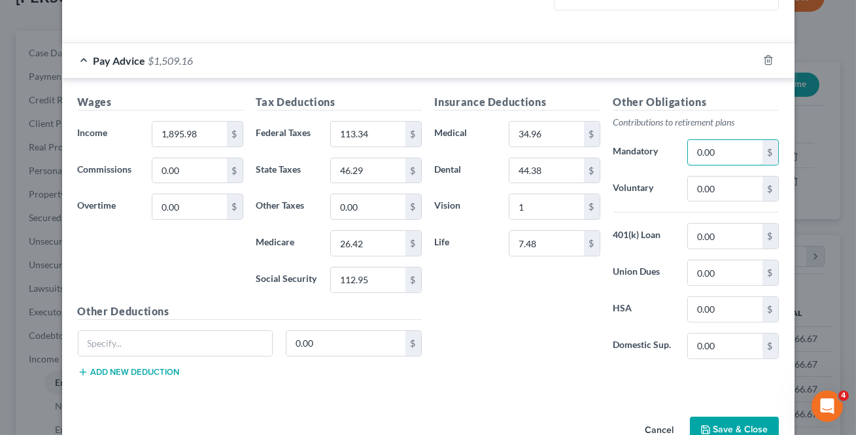
scroll to position [361, 0]
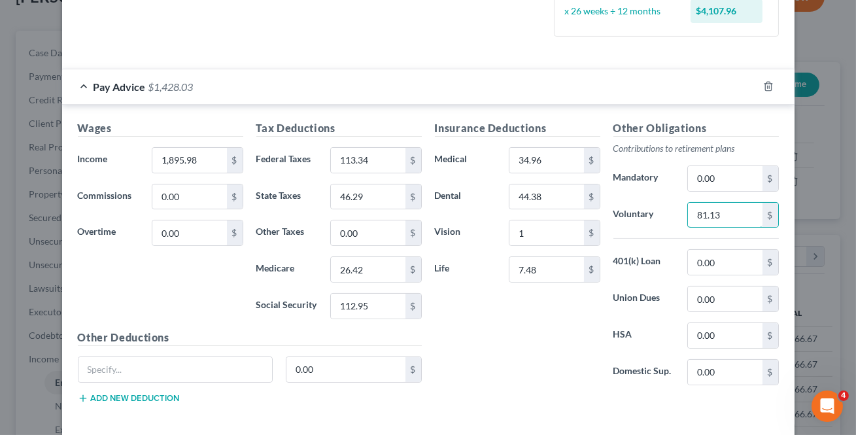
type input "81.13"
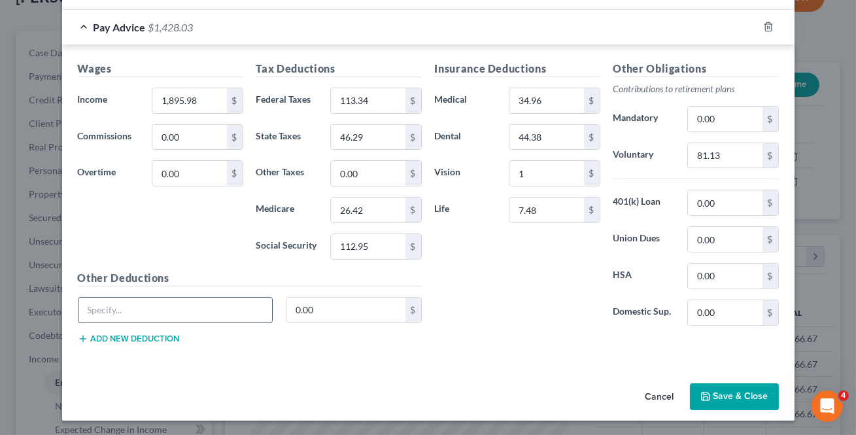
click at [114, 302] on input "text" at bounding box center [175, 309] width 194 height 25
type input "Accident"
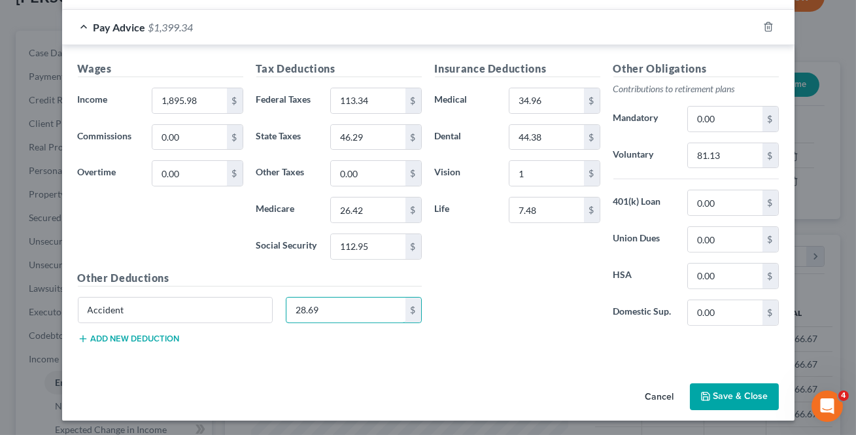
type input "28.69"
click at [124, 340] on button "Add new deduction" at bounding box center [129, 338] width 102 height 10
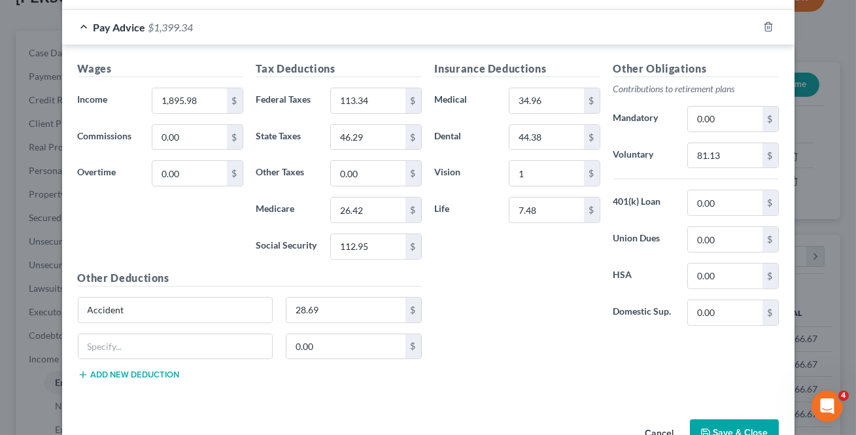
click at [78, 369] on button "Add new deduction" at bounding box center [129, 374] width 102 height 10
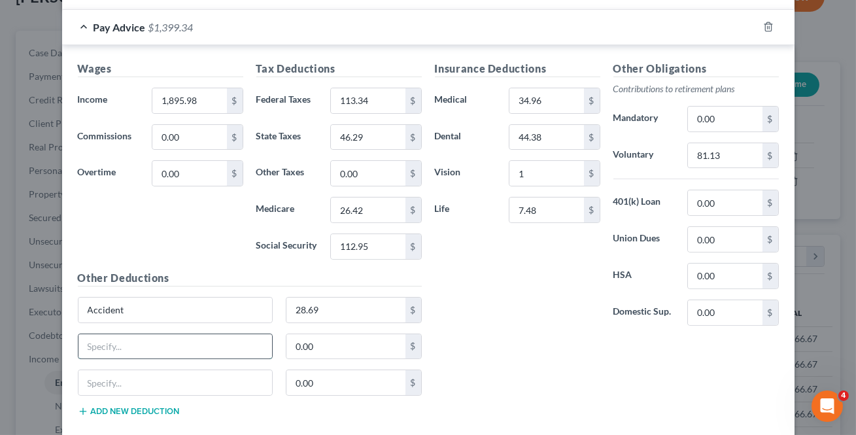
click at [120, 340] on input "text" at bounding box center [175, 346] width 194 height 25
type input "CAN INS"
type input "17.66"
type input "CI-EE"
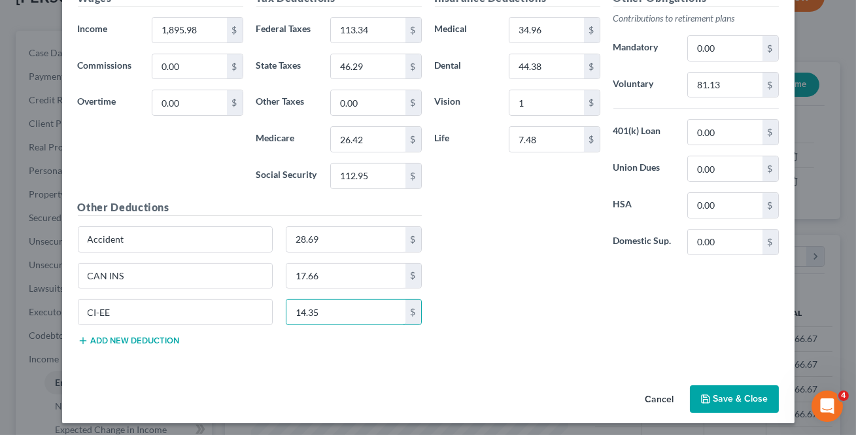
scroll to position [493, 0]
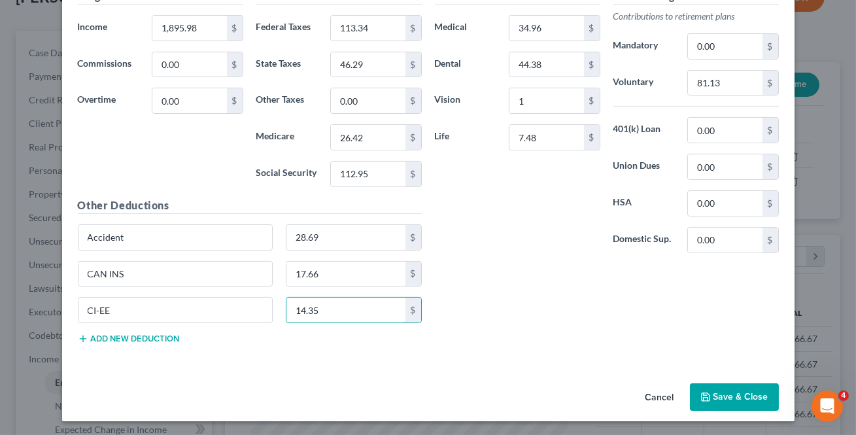
type input "14.35"
click at [120, 337] on button "Add new deduction" at bounding box center [129, 338] width 102 height 10
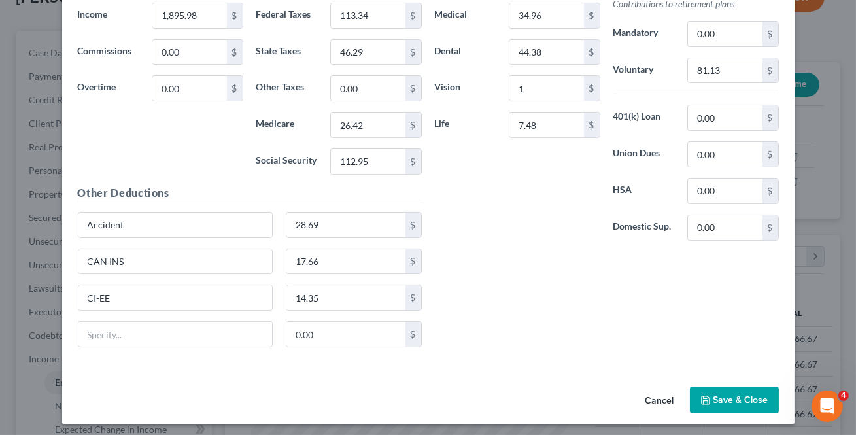
scroll to position [509, 0]
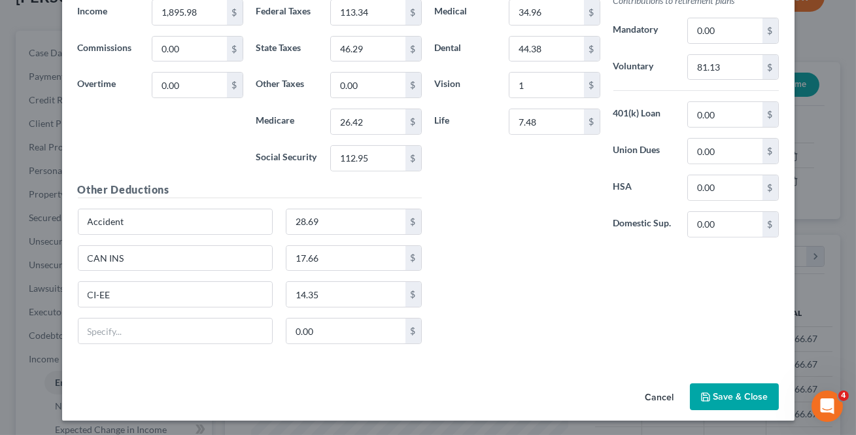
click at [133, 350] on div "0.00 $" at bounding box center [249, 336] width 357 height 37
click at [137, 334] on input "text" at bounding box center [175, 330] width 194 height 25
type input "Other Deductions"
click at [333, 333] on input "0.00" at bounding box center [345, 330] width 119 height 25
type input "0"
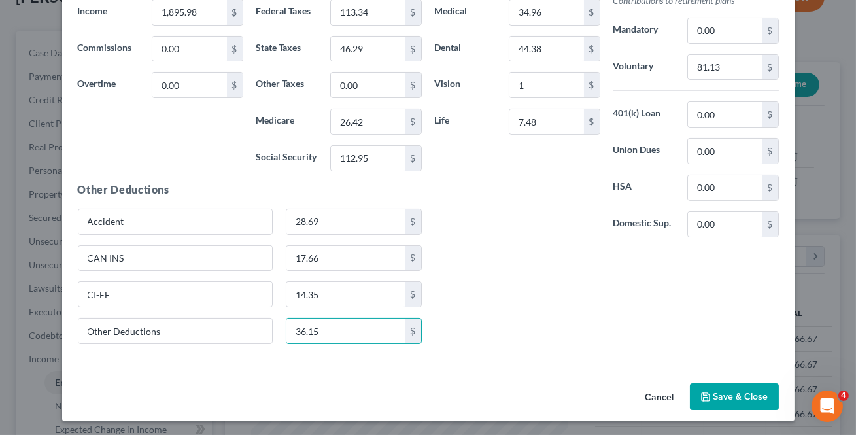
type input "36.15"
drag, startPoint x: 509, startPoint y: 209, endPoint x: 523, endPoint y: 226, distance: 22.3
click at [512, 206] on div "Insurance Deductions Medical 34.96 $ Dental 44.38 $ Vision 1 $ Life 7.48 $" at bounding box center [517, 110] width 178 height 275
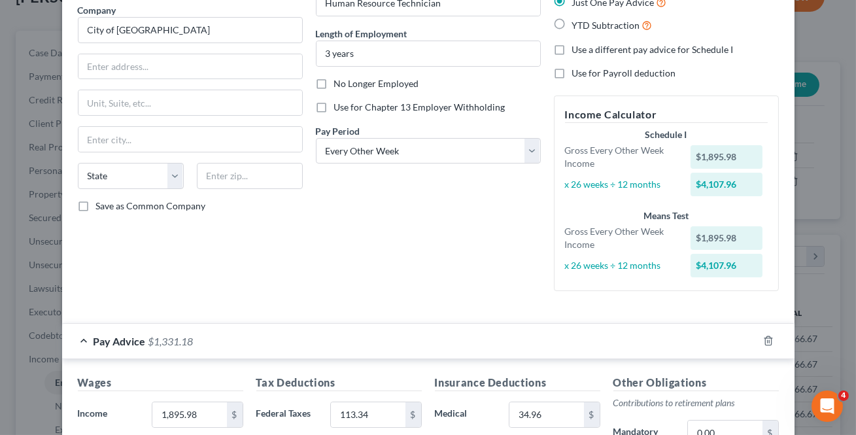
scroll to position [0, 0]
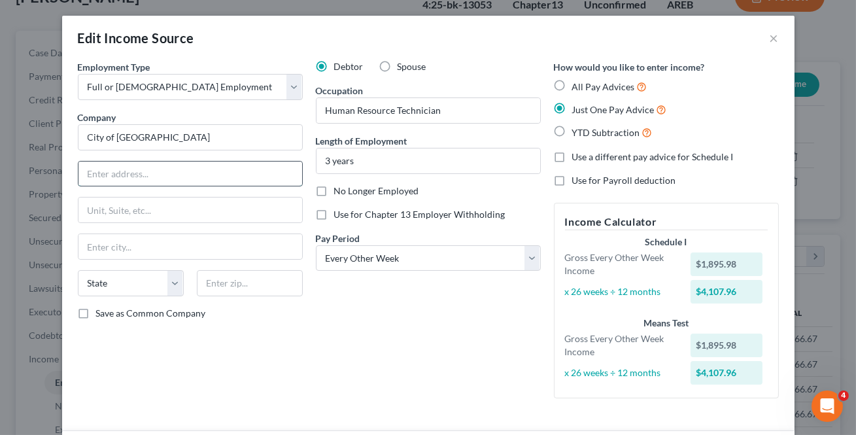
click at [152, 178] on input "text" at bounding box center [190, 173] width 224 height 25
type input "Payroll Department"
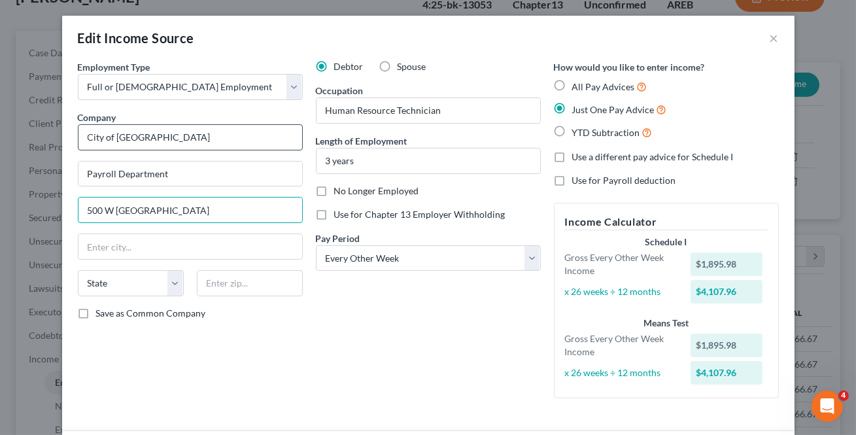
type input "500 W [GEOGRAPHIC_DATA]"
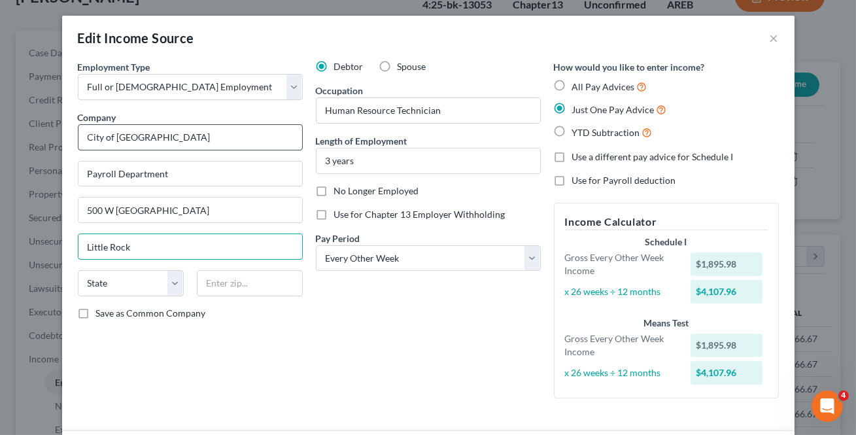
type input "Little Rock"
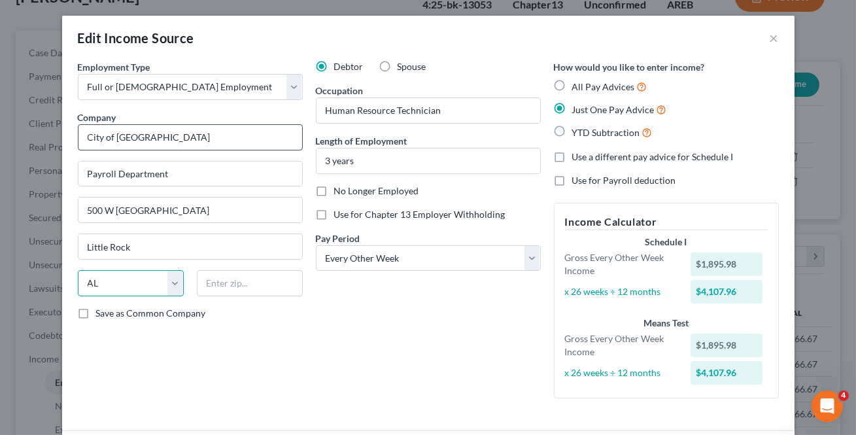
select select "2"
type input "72201"
click at [96, 307] on label "Save as Common Company" at bounding box center [151, 313] width 110 height 13
click at [101, 307] on input "Save as Common Company" at bounding box center [105, 311] width 8 height 8
checkbox input "true"
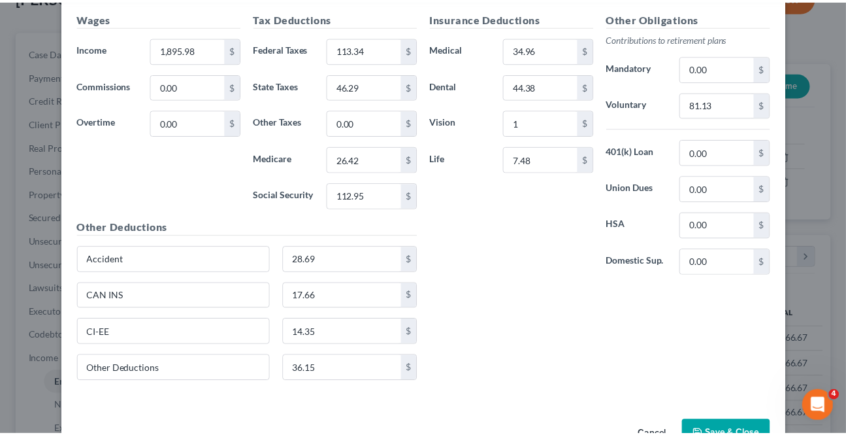
scroll to position [509, 0]
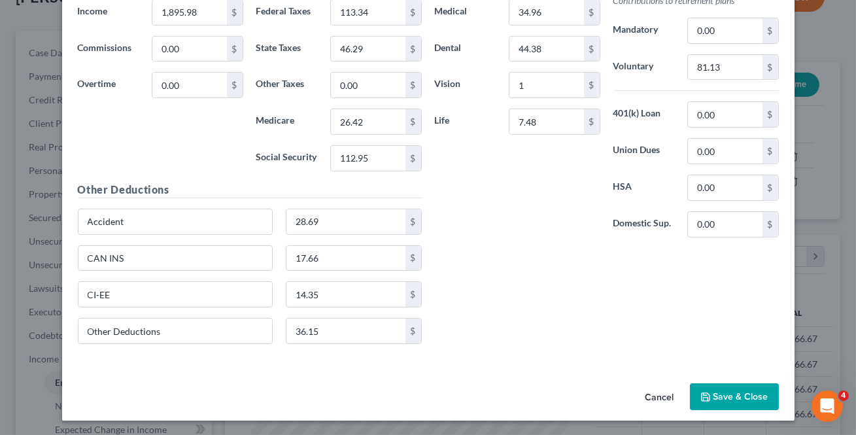
click at [727, 397] on button "Save & Close" at bounding box center [734, 396] width 89 height 27
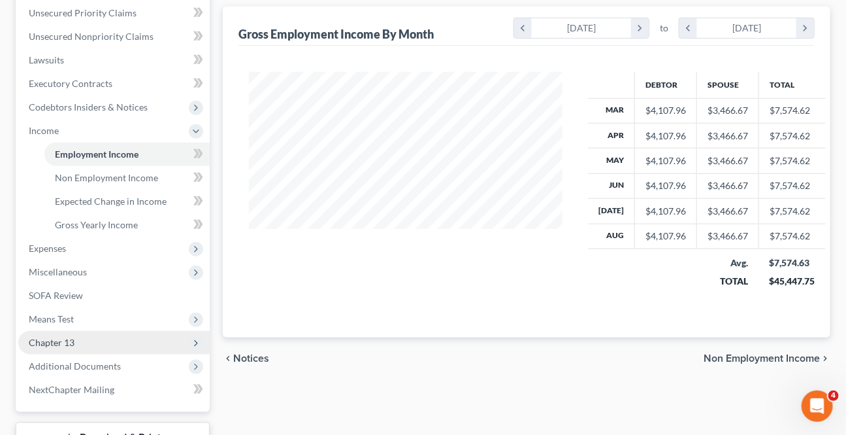
scroll to position [416, 0]
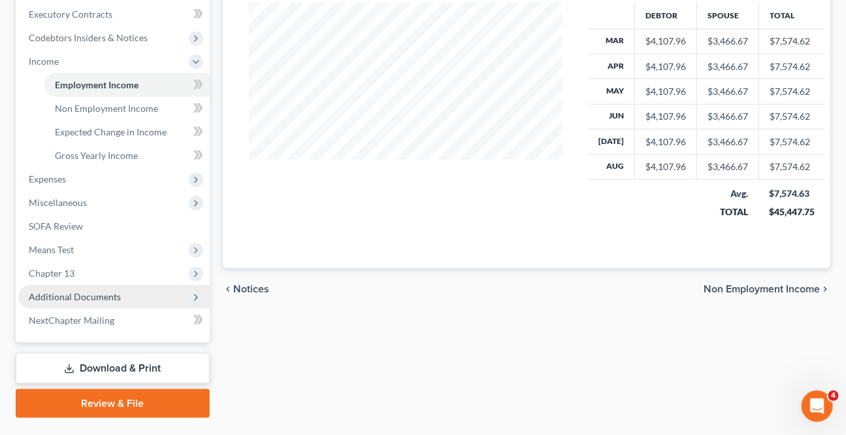
click at [89, 291] on span "Additional Documents" at bounding box center [75, 296] width 92 height 11
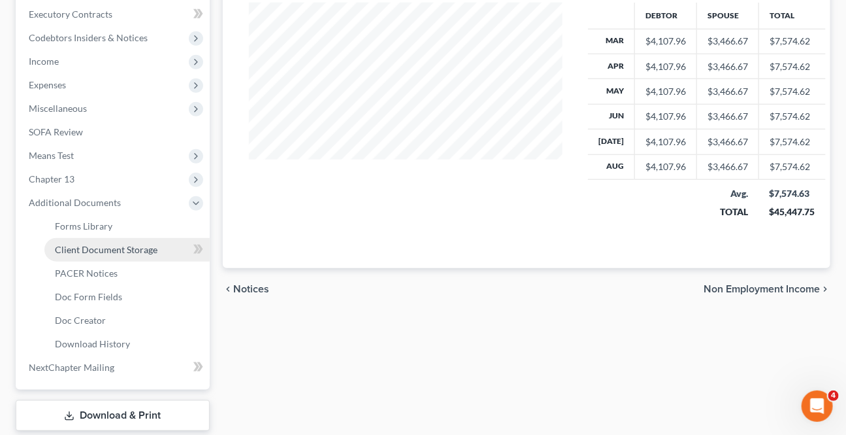
click at [110, 256] on link "Client Document Storage" at bounding box center [126, 250] width 165 height 24
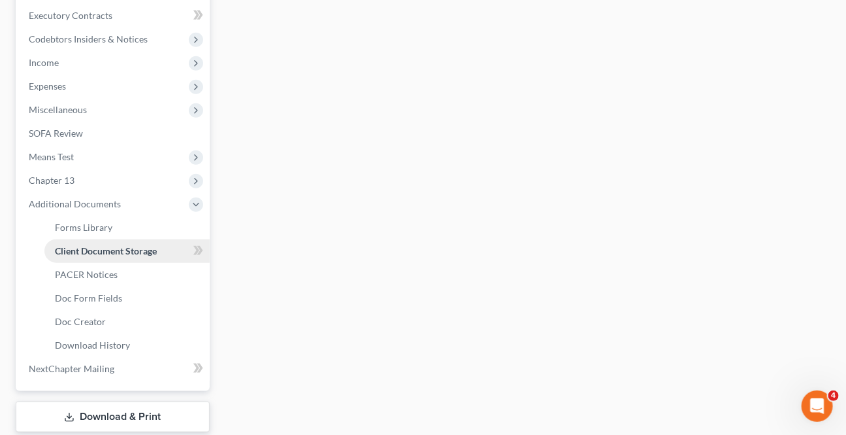
select select "0"
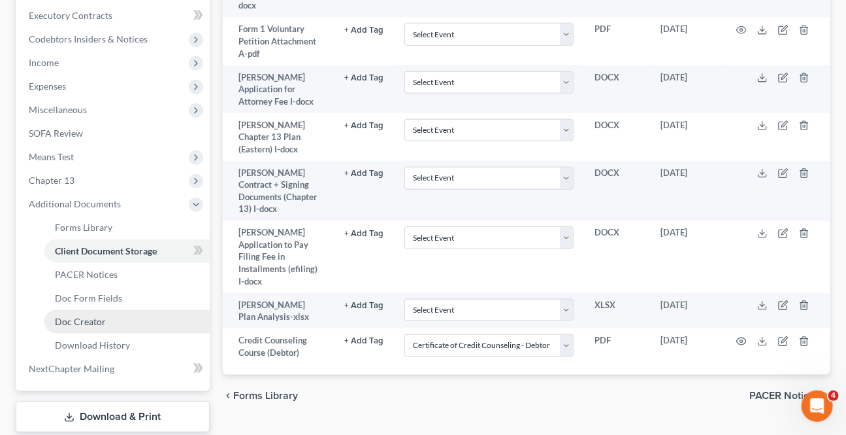
scroll to position [416, 0]
click at [105, 258] on link "Client Document Storage" at bounding box center [126, 250] width 165 height 24
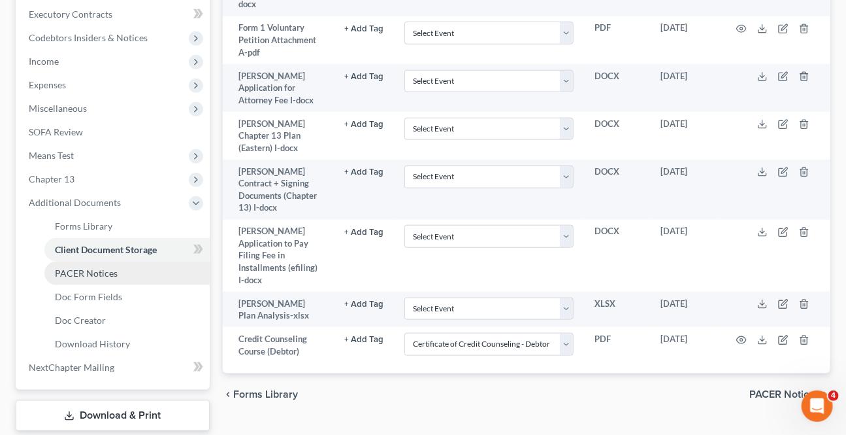
click at [109, 268] on span "PACER Notices" at bounding box center [86, 272] width 63 height 11
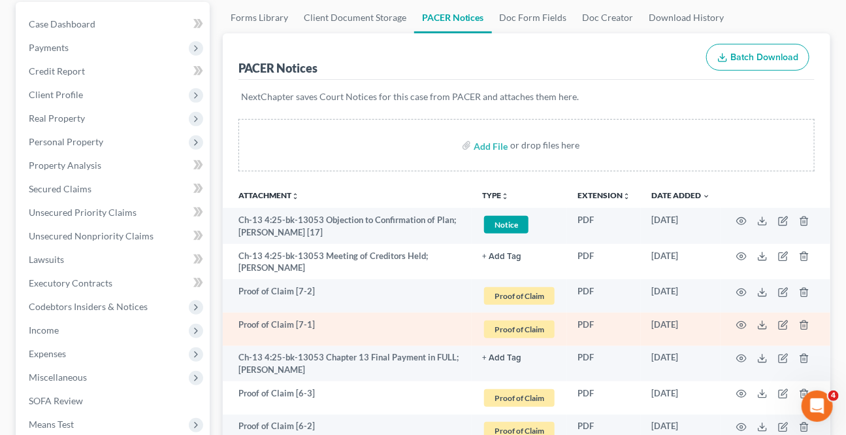
scroll to position [178, 0]
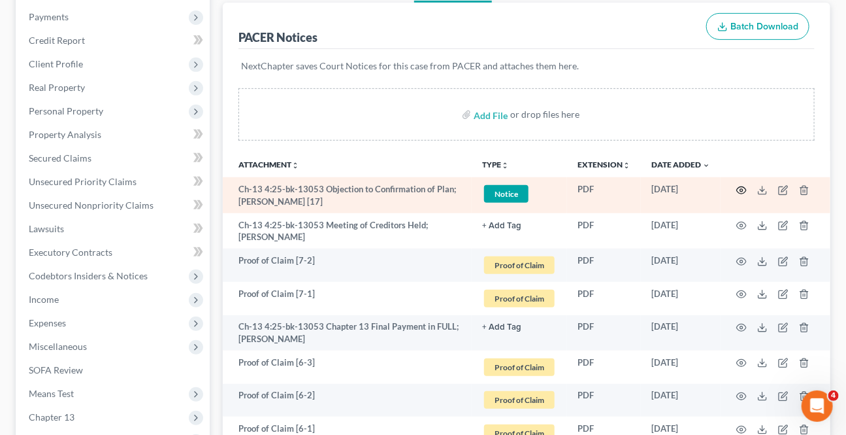
click at [740, 190] on icon "button" at bounding box center [742, 190] width 10 height 10
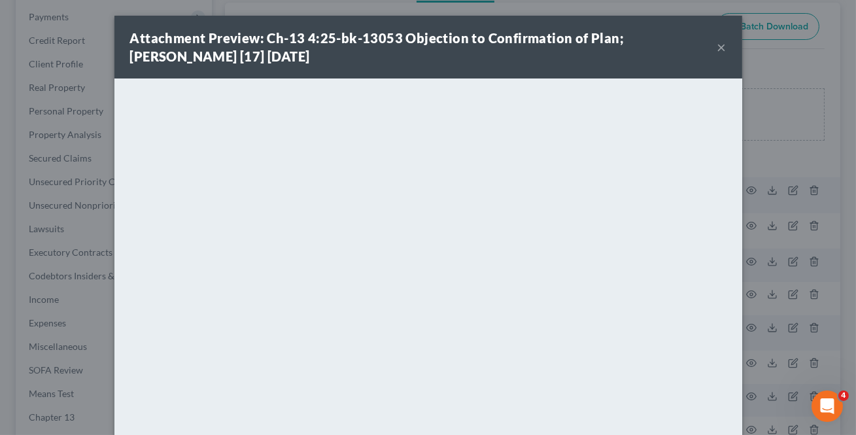
drag, startPoint x: 712, startPoint y: 44, endPoint x: 701, endPoint y: 53, distance: 14.4
click at [711, 44] on div "Attachment Preview: Ch-13 4:25-bk-13053 Objection to Confirmation of Plan; [PER…" at bounding box center [427, 47] width 627 height 63
drag, startPoint x: 712, startPoint y: 45, endPoint x: 699, endPoint y: 54, distance: 15.4
click at [710, 46] on div "Attachment Preview: Ch-13 4:25-bk-13053 Objection to Confirmation of Plan; [PER…" at bounding box center [427, 47] width 627 height 63
click at [717, 47] on button "×" at bounding box center [721, 47] width 9 height 16
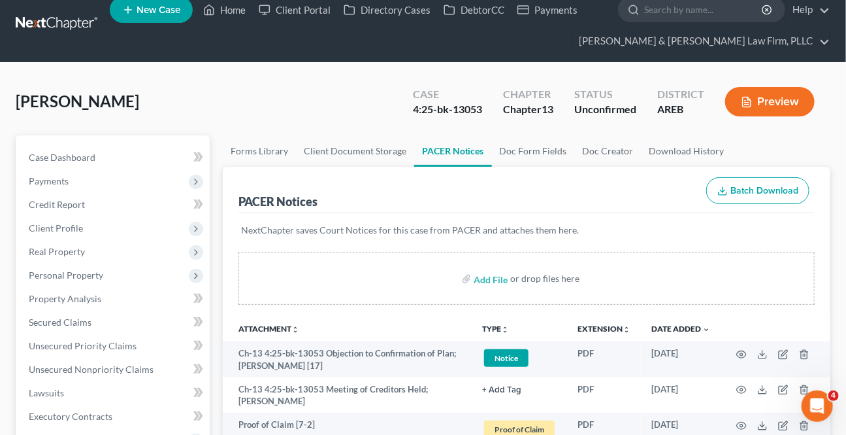
scroll to position [0, 0]
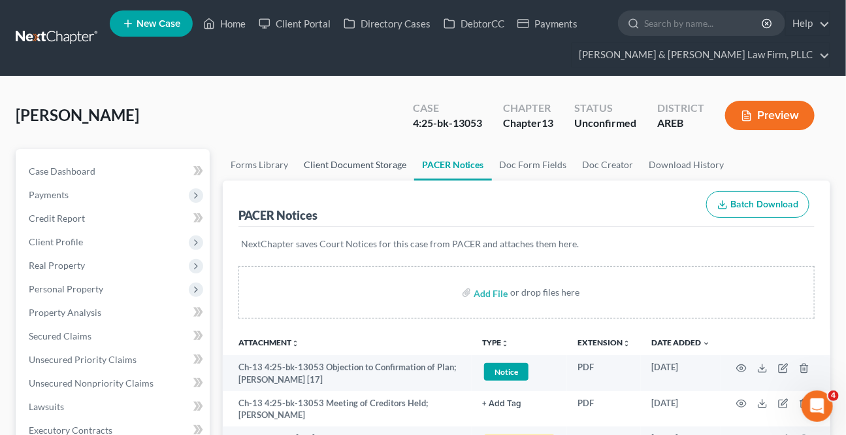
click at [359, 161] on link "Client Document Storage" at bounding box center [355, 164] width 118 height 31
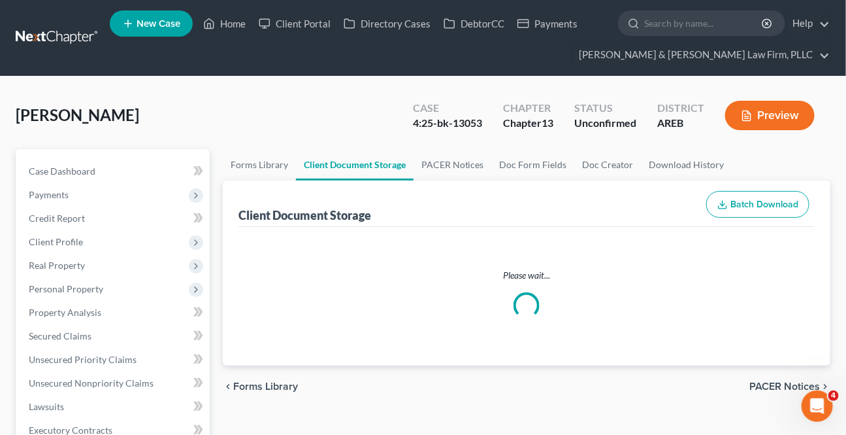
select select "0"
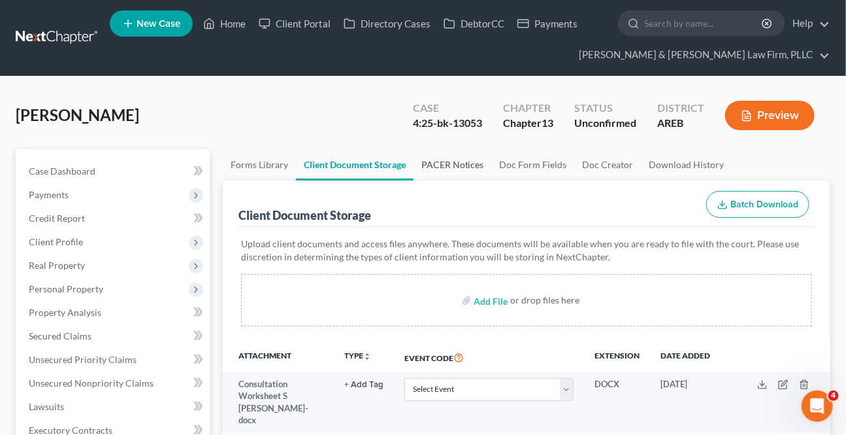
click at [449, 167] on link "PACER Notices" at bounding box center [453, 164] width 78 height 31
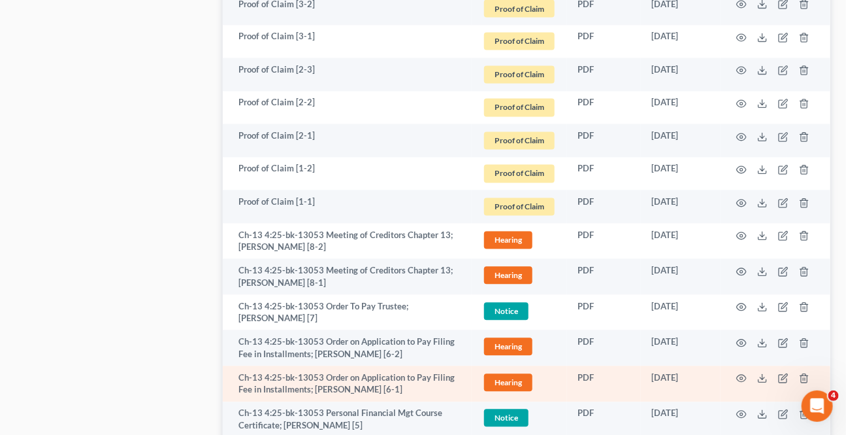
scroll to position [895, 0]
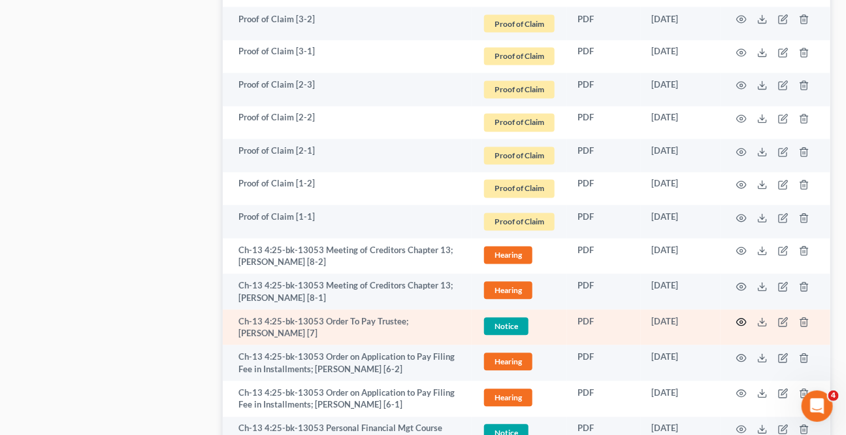
click at [739, 320] on icon "button" at bounding box center [742, 322] width 10 height 10
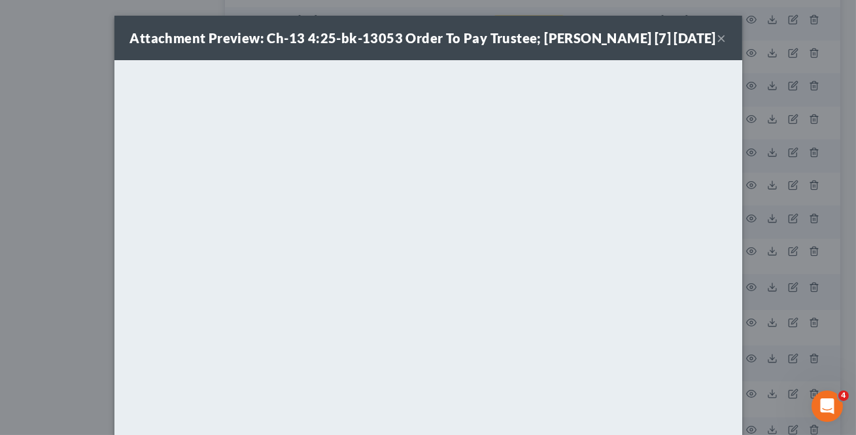
drag, startPoint x: 719, startPoint y: 47, endPoint x: 690, endPoint y: 76, distance: 41.1
click at [718, 46] on button "×" at bounding box center [721, 38] width 9 height 16
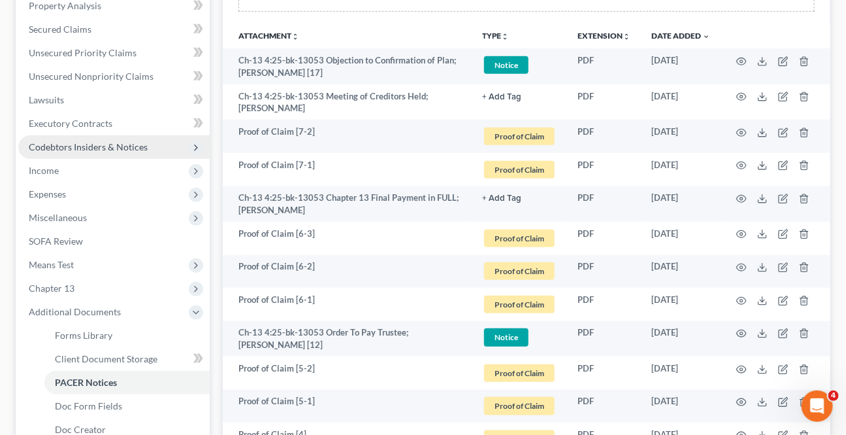
scroll to position [301, 0]
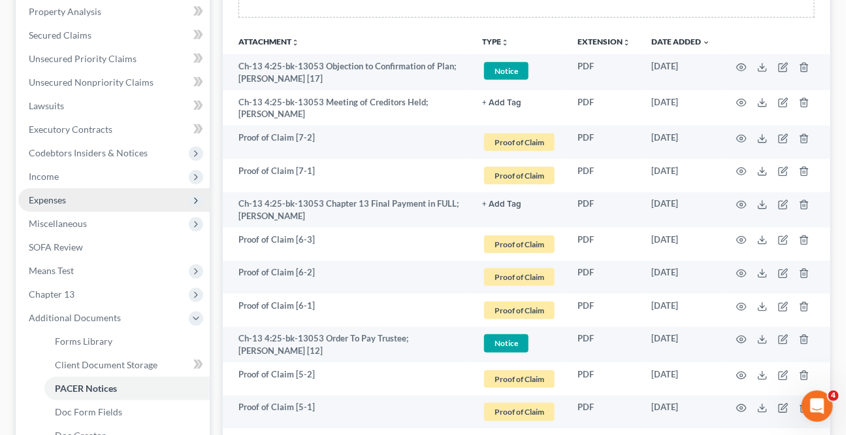
click at [52, 195] on span "Expenses" at bounding box center [47, 199] width 37 height 11
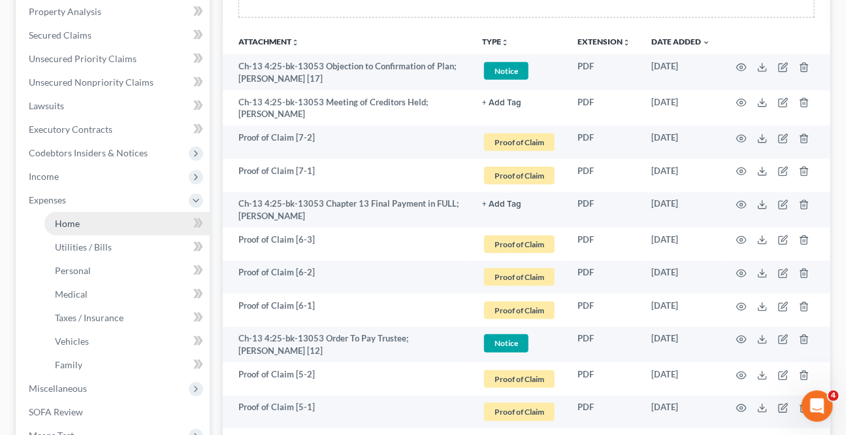
click at [96, 216] on link "Home" at bounding box center [126, 224] width 165 height 24
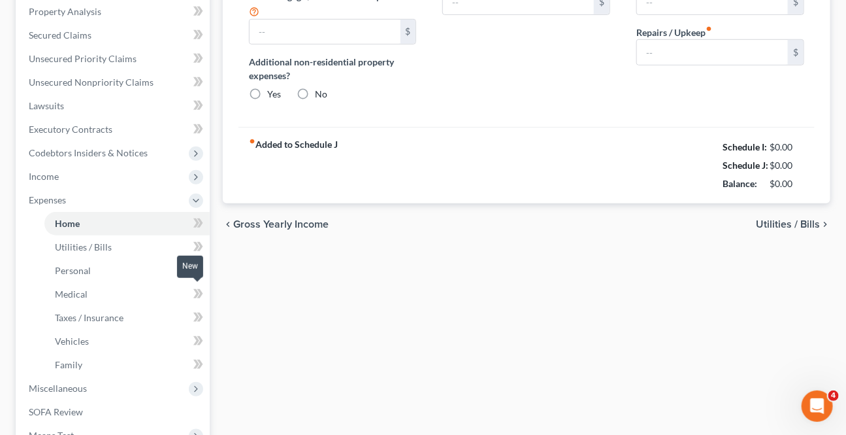
type input "1,250.00"
type input "0.00"
radio input "true"
type input "0.00"
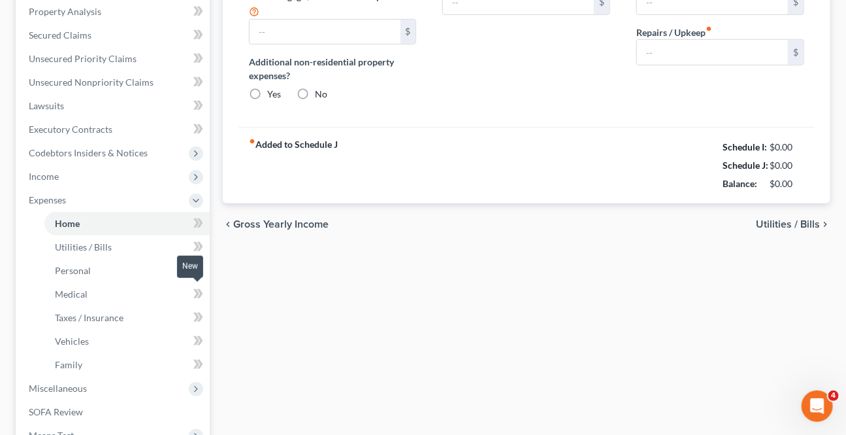
type input "0.00"
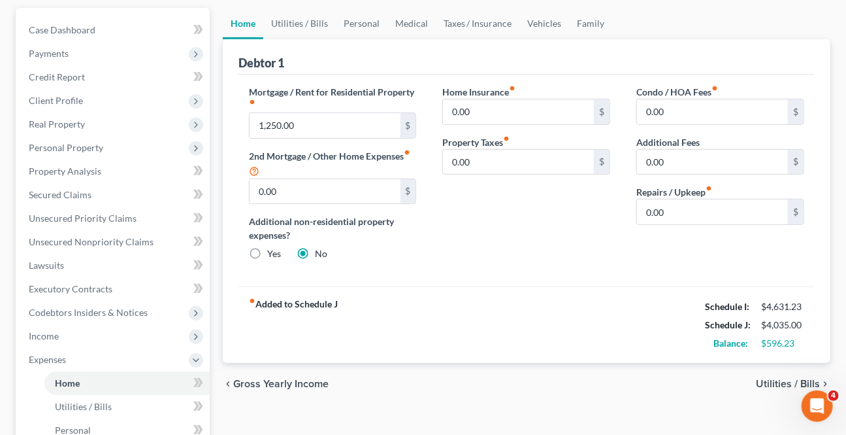
scroll to position [59, 0]
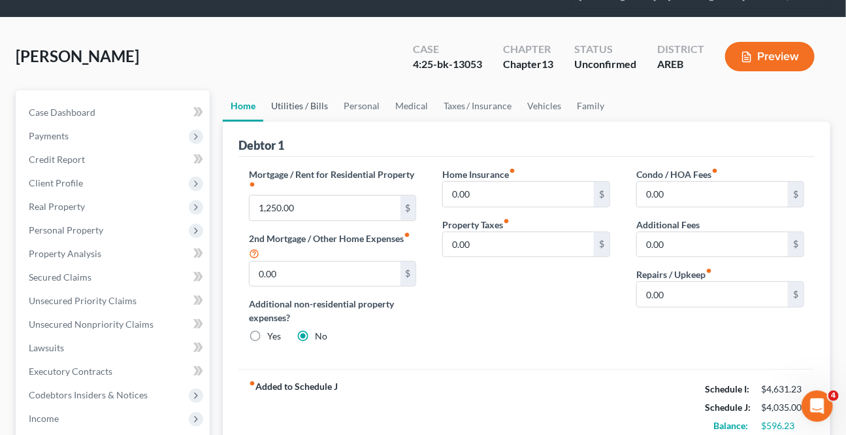
click at [300, 105] on link "Utilities / Bills" at bounding box center [299, 105] width 73 height 31
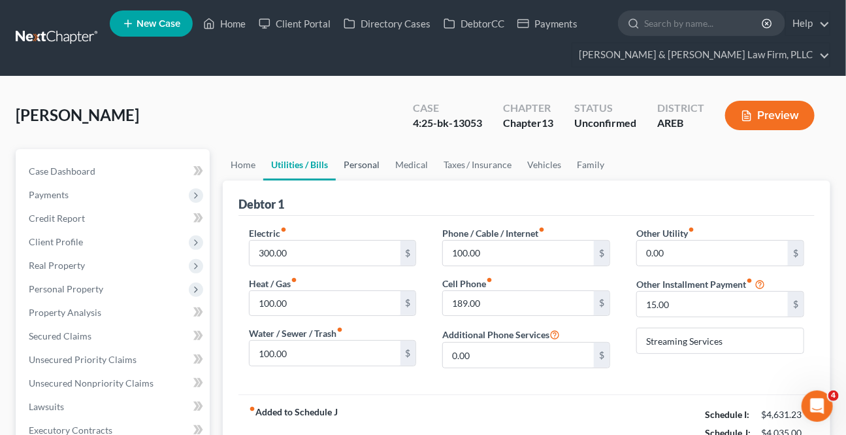
click at [341, 160] on link "Personal" at bounding box center [362, 164] width 52 height 31
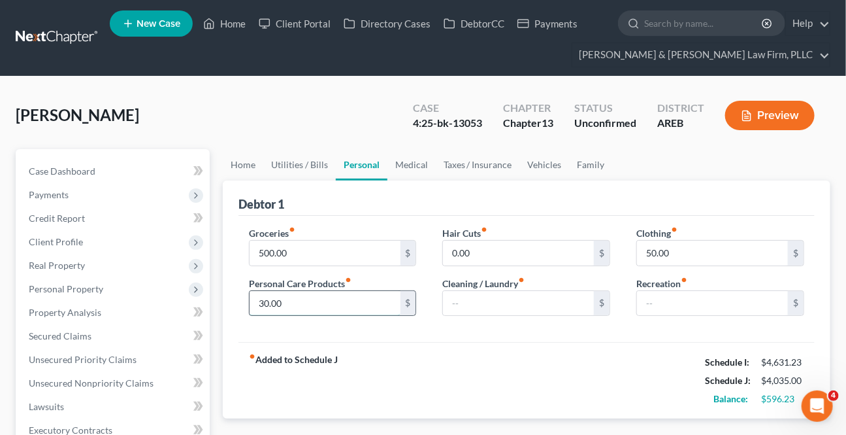
click at [324, 291] on input "30.00" at bounding box center [325, 303] width 151 height 25
type input "50"
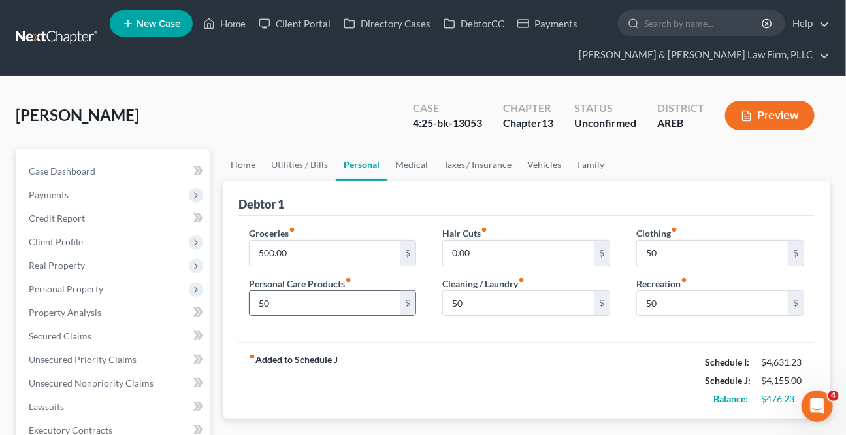
scroll to position [8, 0]
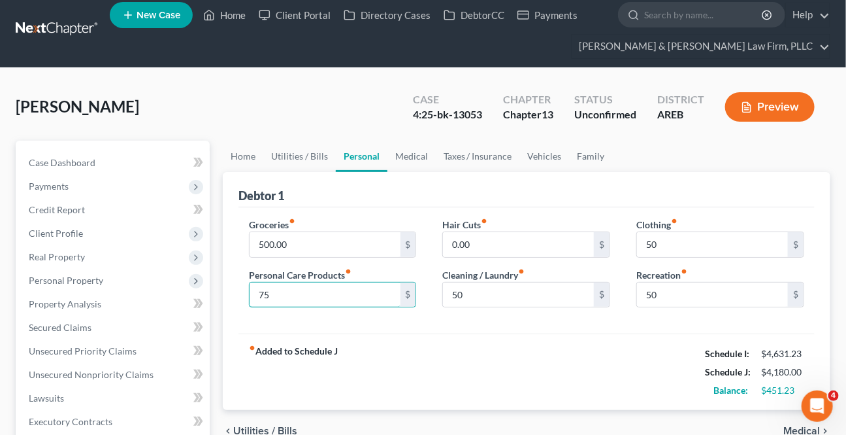
type input "75"
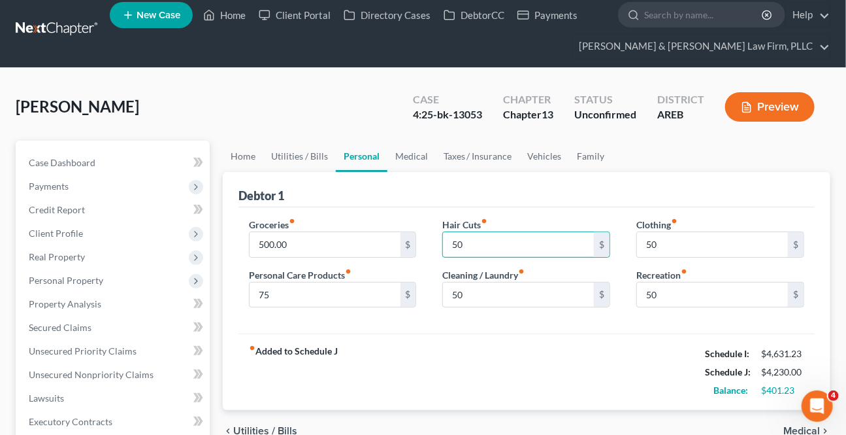
type input "50"
click at [310, 248] on input "500.00" at bounding box center [325, 244] width 151 height 25
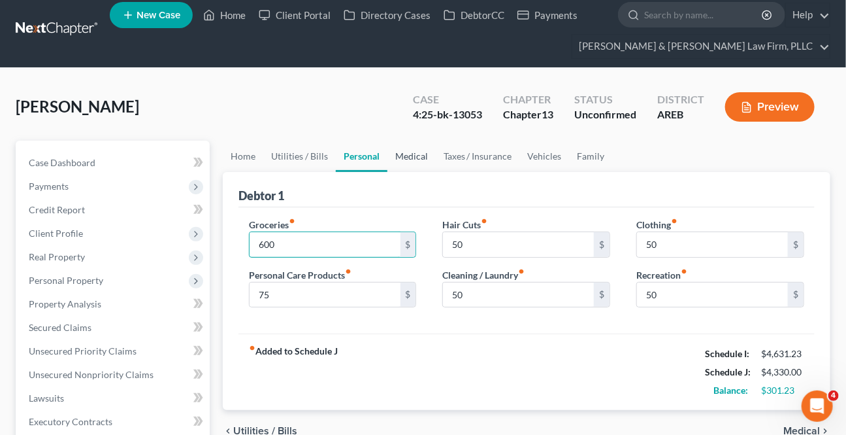
type input "600"
click at [422, 148] on link "Medical" at bounding box center [412, 156] width 48 height 31
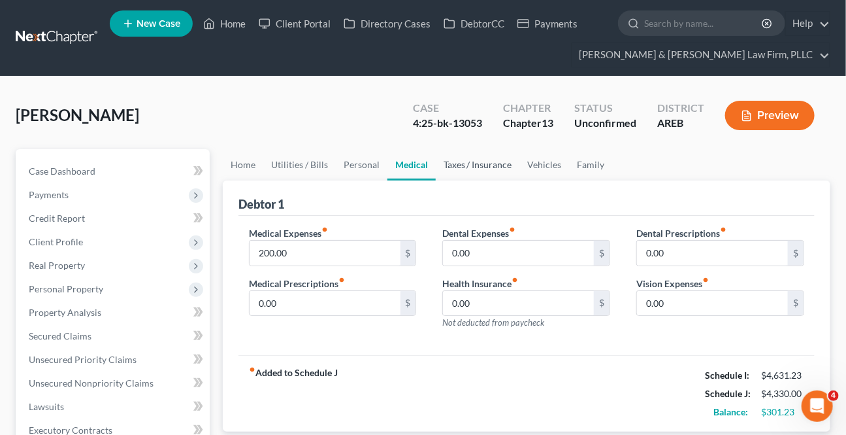
click at [443, 167] on link "Taxes / Insurance" at bounding box center [478, 164] width 84 height 31
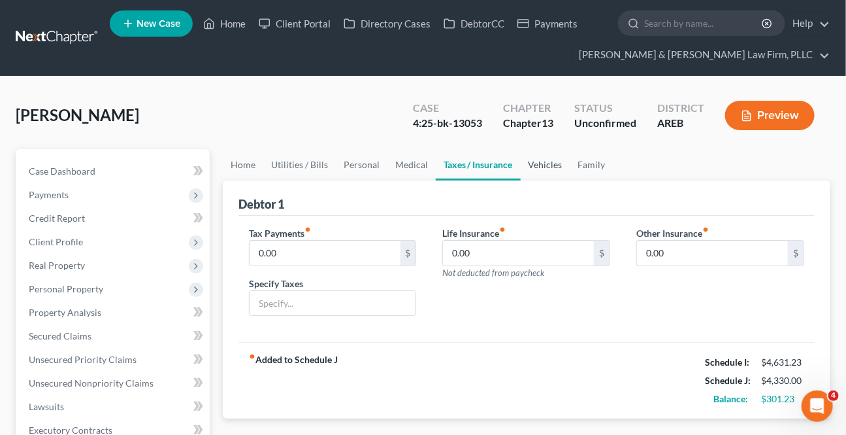
drag, startPoint x: 526, startPoint y: 162, endPoint x: 541, endPoint y: 160, distance: 15.2
click at [526, 161] on link "Vehicles" at bounding box center [546, 164] width 50 height 31
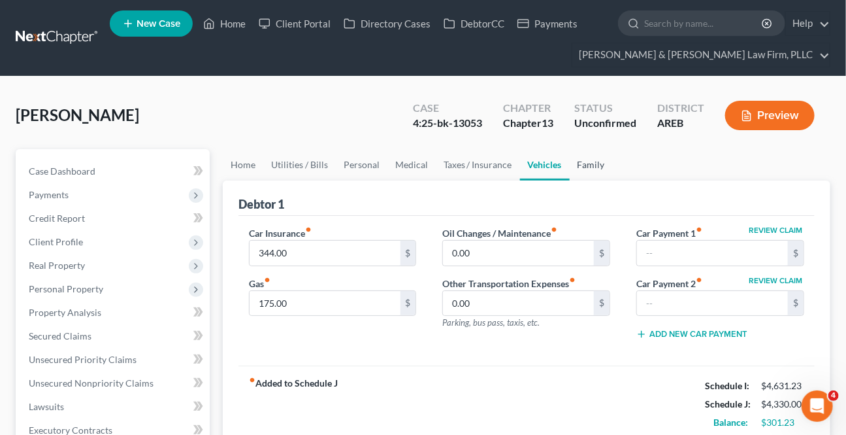
click at [585, 161] on link "Family" at bounding box center [591, 164] width 43 height 31
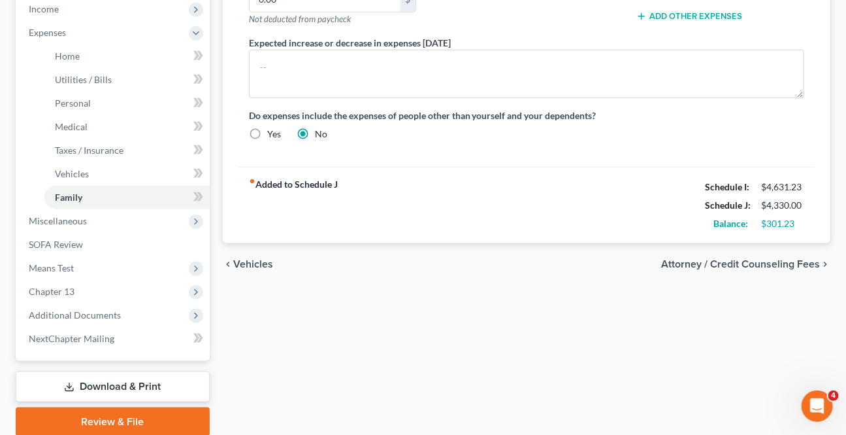
scroll to position [475, 0]
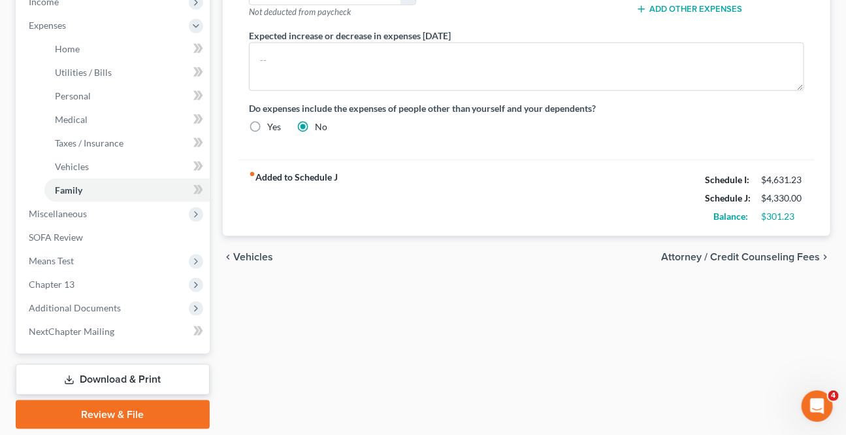
drag, startPoint x: 733, startPoint y: 258, endPoint x: 727, endPoint y: 251, distance: 8.9
click at [727, 252] on span "Attorney / Credit Counseling Fees" at bounding box center [740, 257] width 159 height 10
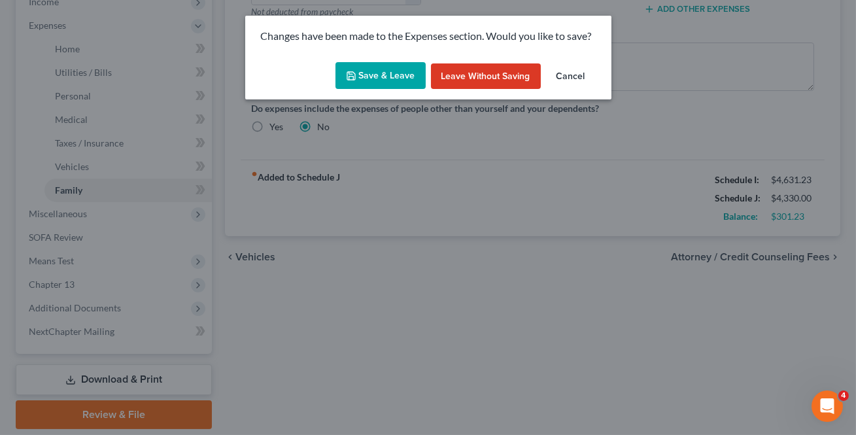
click at [415, 66] on button "Save & Leave" at bounding box center [380, 75] width 90 height 27
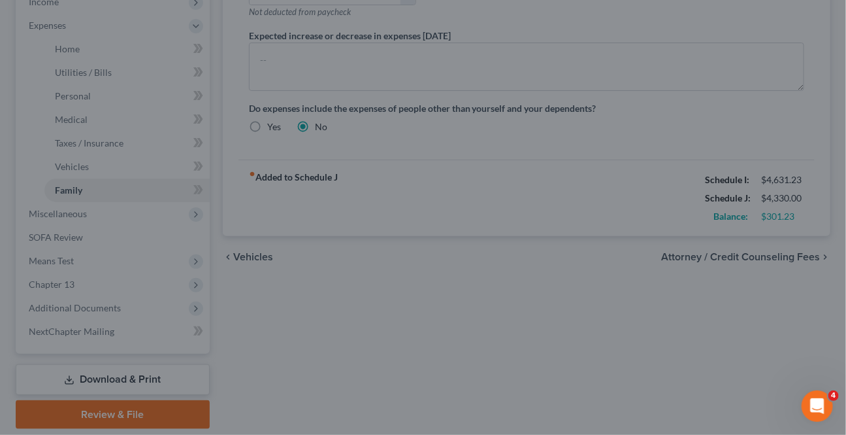
select select "1"
